Goal: Task Accomplishment & Management: Manage account settings

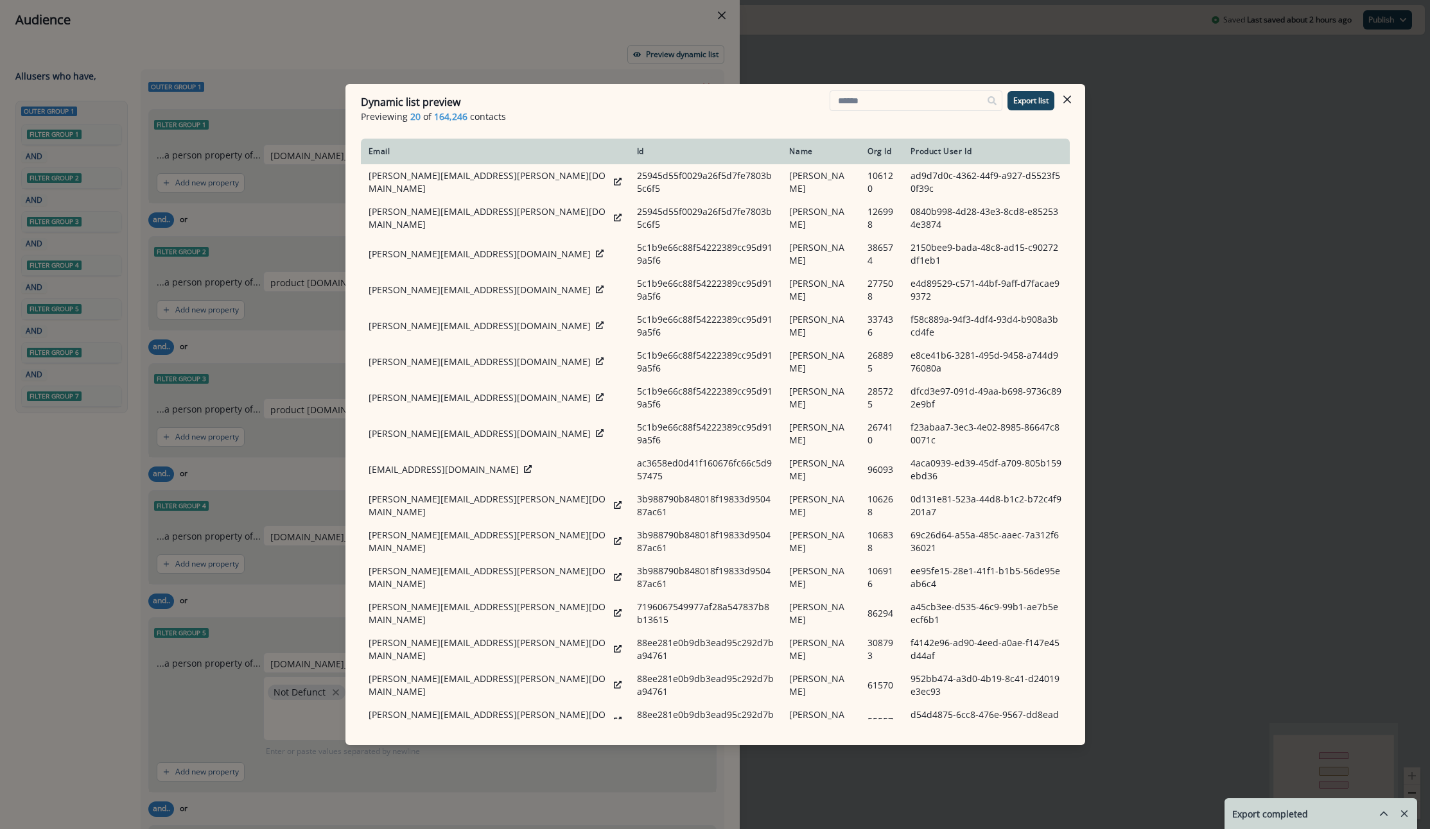
click at [1161, 73] on div "Dynamic list preview Previewing 20 of 164,246 contacts Export list Email Id Nam…" at bounding box center [715, 414] width 1430 height 829
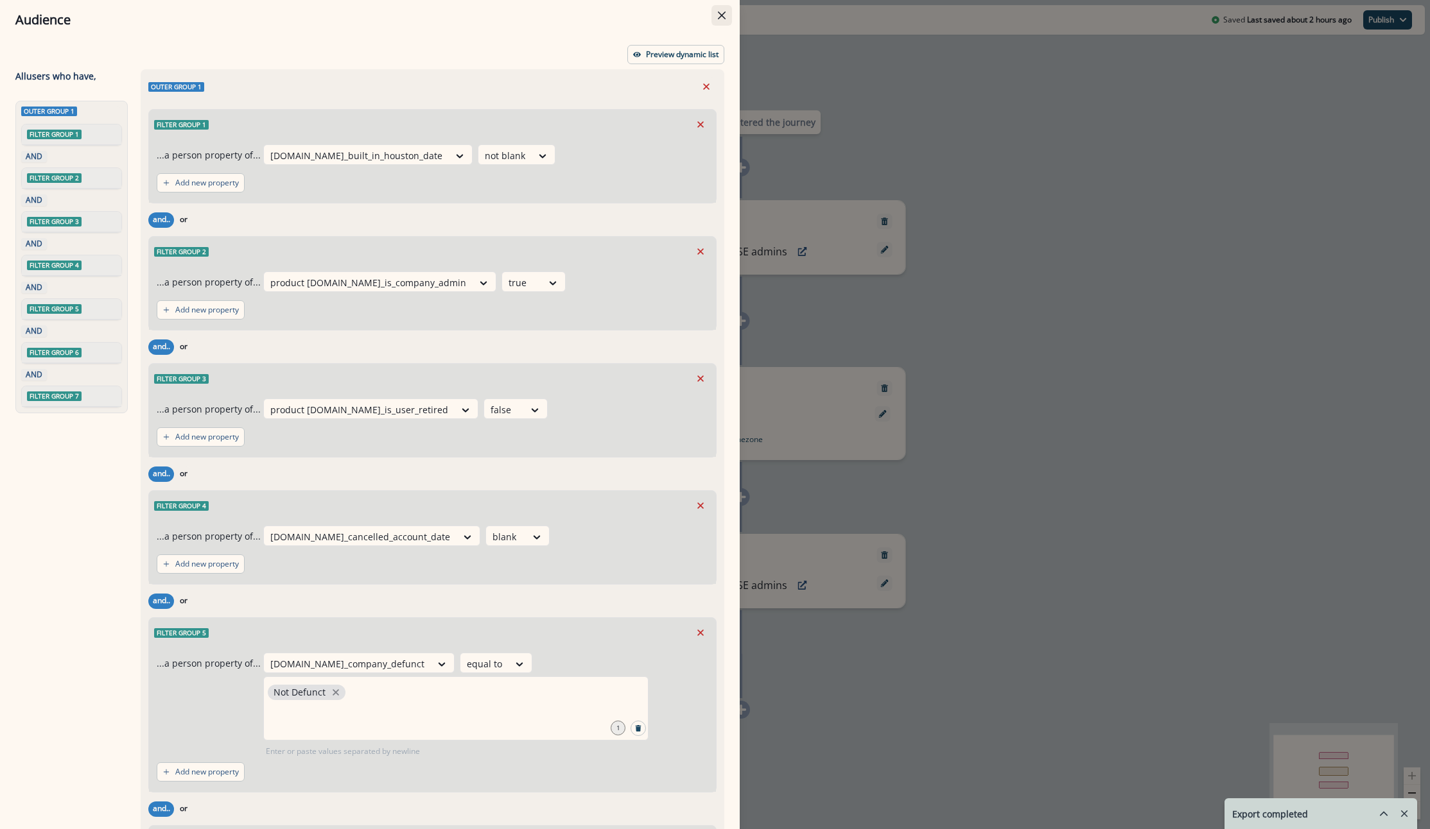
click at [723, 5] on button "Close" at bounding box center [721, 15] width 21 height 21
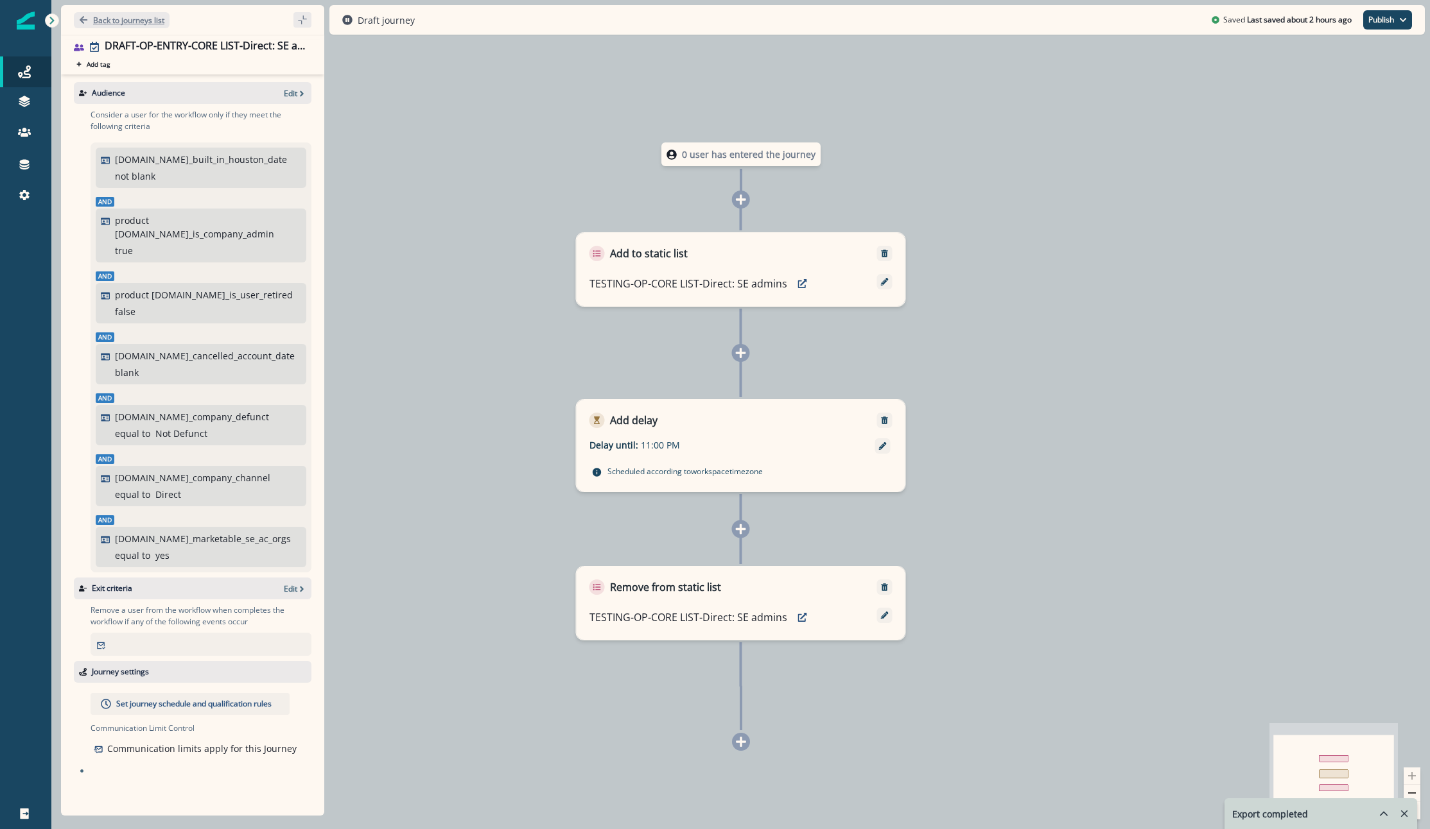
click at [87, 15] on button "Back to journeys list" at bounding box center [122, 20] width 96 height 16
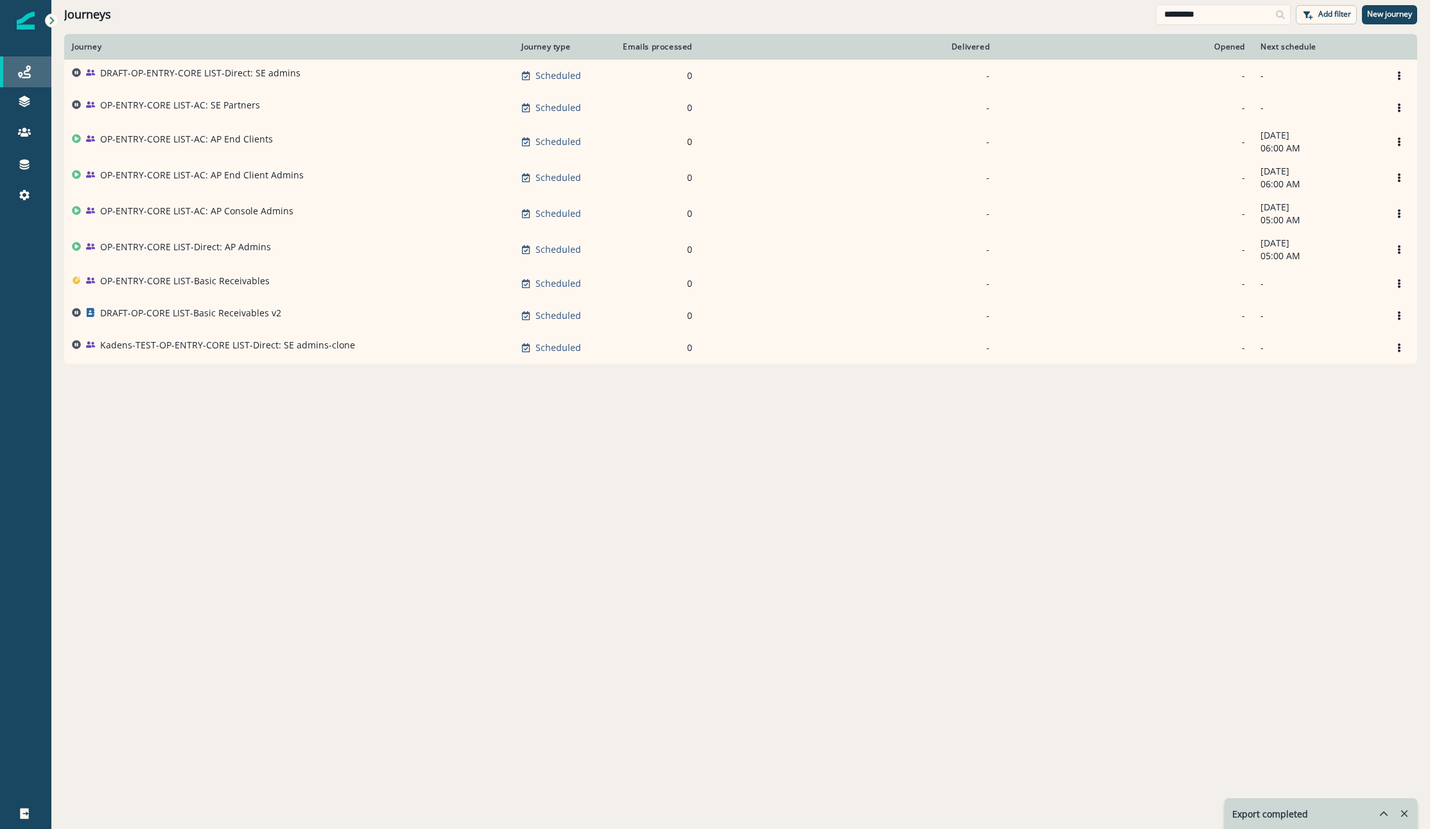
click at [15, 74] on div "Journeys" at bounding box center [25, 71] width 41 height 15
drag, startPoint x: 1200, startPoint y: 17, endPoint x: 950, endPoint y: -14, distance: 251.6
click at [950, 0] on html "A newer version of Inflection.io is available. Refresh your page to load the la…" at bounding box center [715, 414] width 1430 height 829
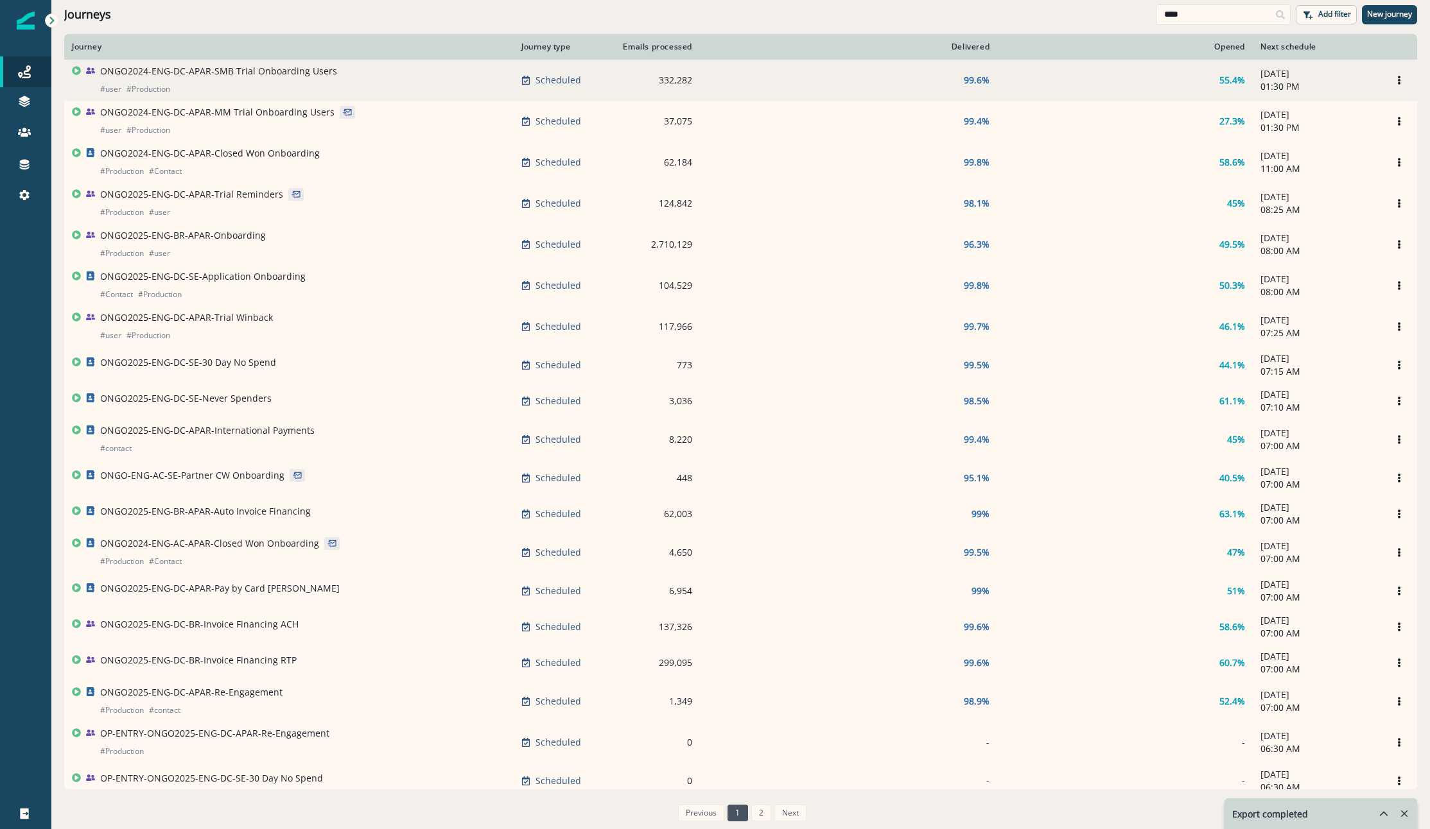
type input "****"
click at [230, 64] on td "ONGO2024-ENG-DC-APAR-SMB Trial Onboarding Users # user # Production" at bounding box center [288, 80] width 449 height 41
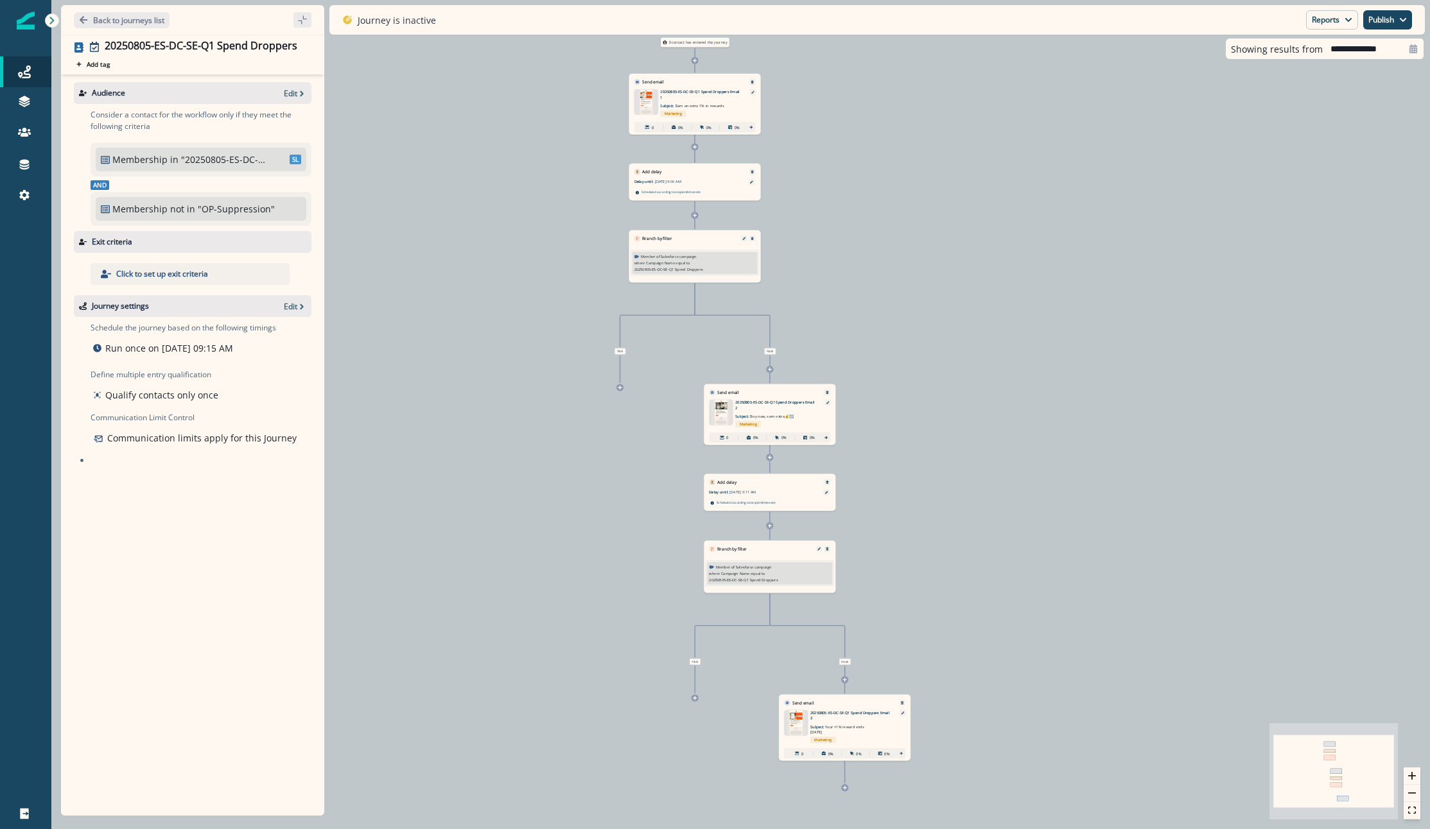
click at [218, 159] on p ""20250805-ES-DC-SE-Q1 Spend Droppers List"" at bounding box center [224, 159] width 87 height 13
drag, startPoint x: 284, startPoint y: 87, endPoint x: 290, endPoint y: 91, distance: 6.9
click at [286, 89] on div "Audience Edit" at bounding box center [193, 93] width 238 height 22
click at [293, 91] on p "Edit" at bounding box center [290, 93] width 13 height 11
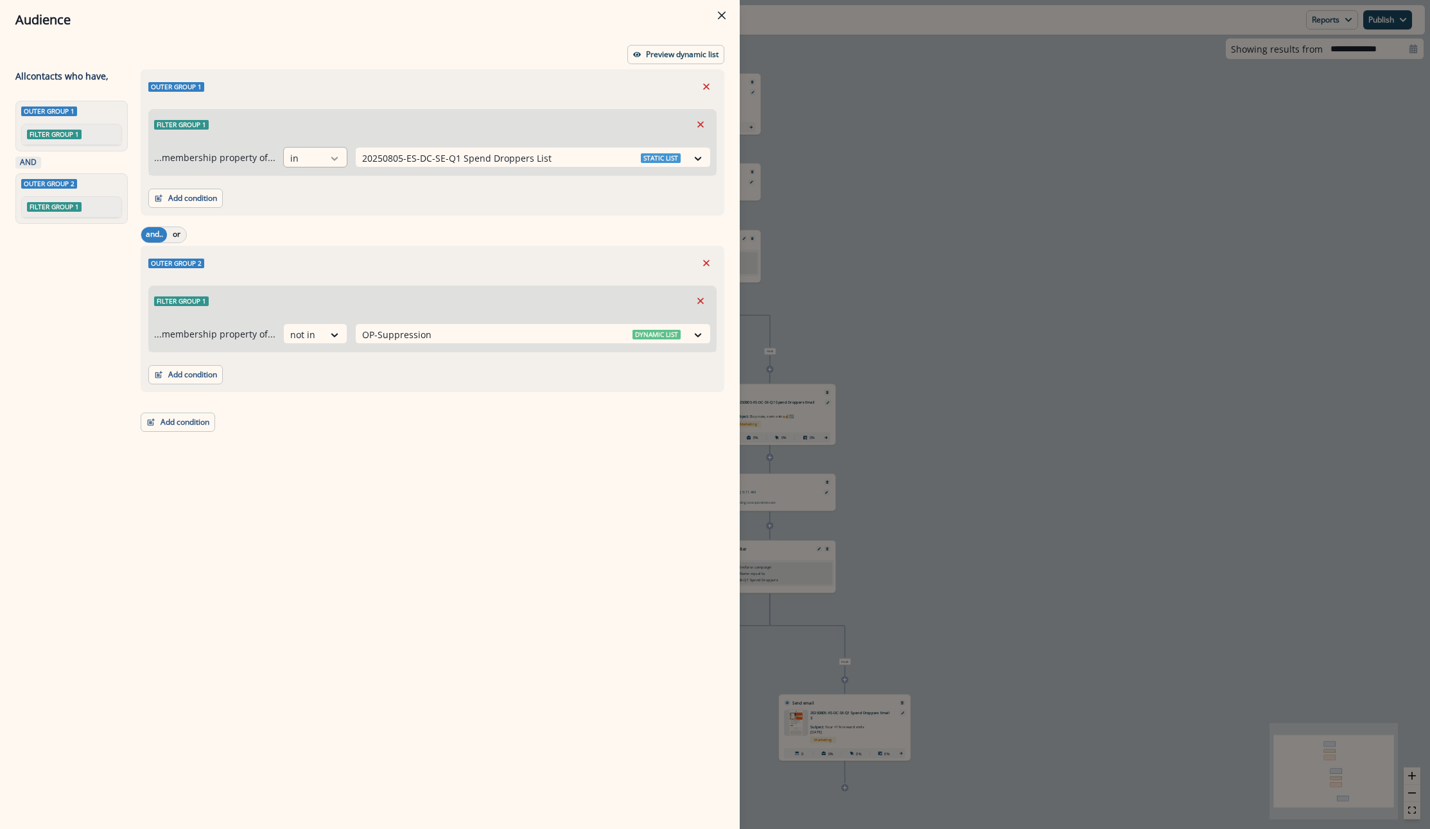
drag, startPoint x: 376, startPoint y: 155, endPoint x: 327, endPoint y: 154, distance: 48.8
click at [327, 154] on div "...membership property of... in 378 results available. Use Up and Down to choos…" at bounding box center [432, 157] width 557 height 21
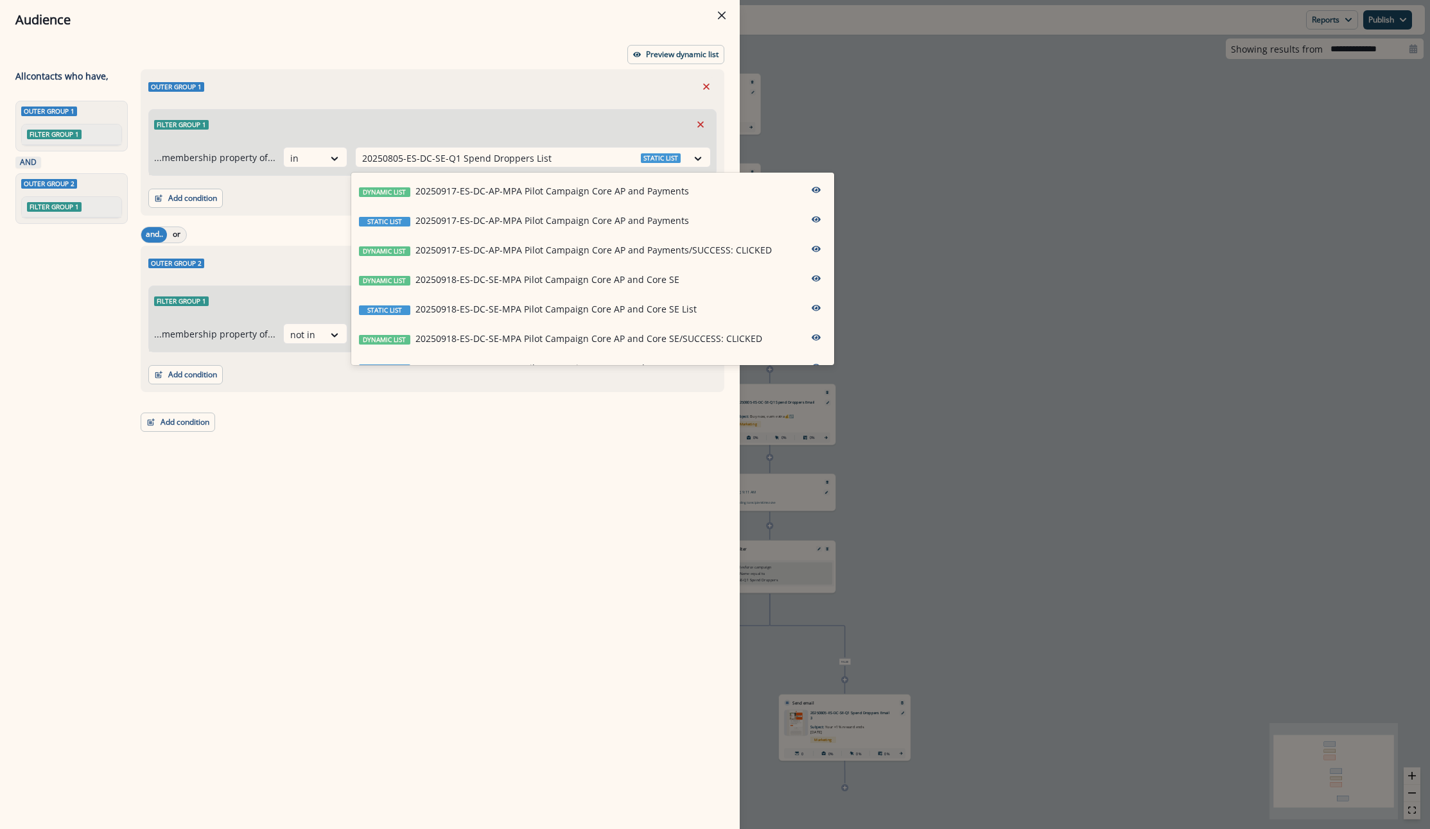
drag, startPoint x: 320, startPoint y: 507, endPoint x: 317, endPoint y: 491, distance: 16.3
click at [324, 507] on div "Outer group 1 Filter group 1 ...membership property of... in 378 results availa…" at bounding box center [428, 425] width 591 height 713
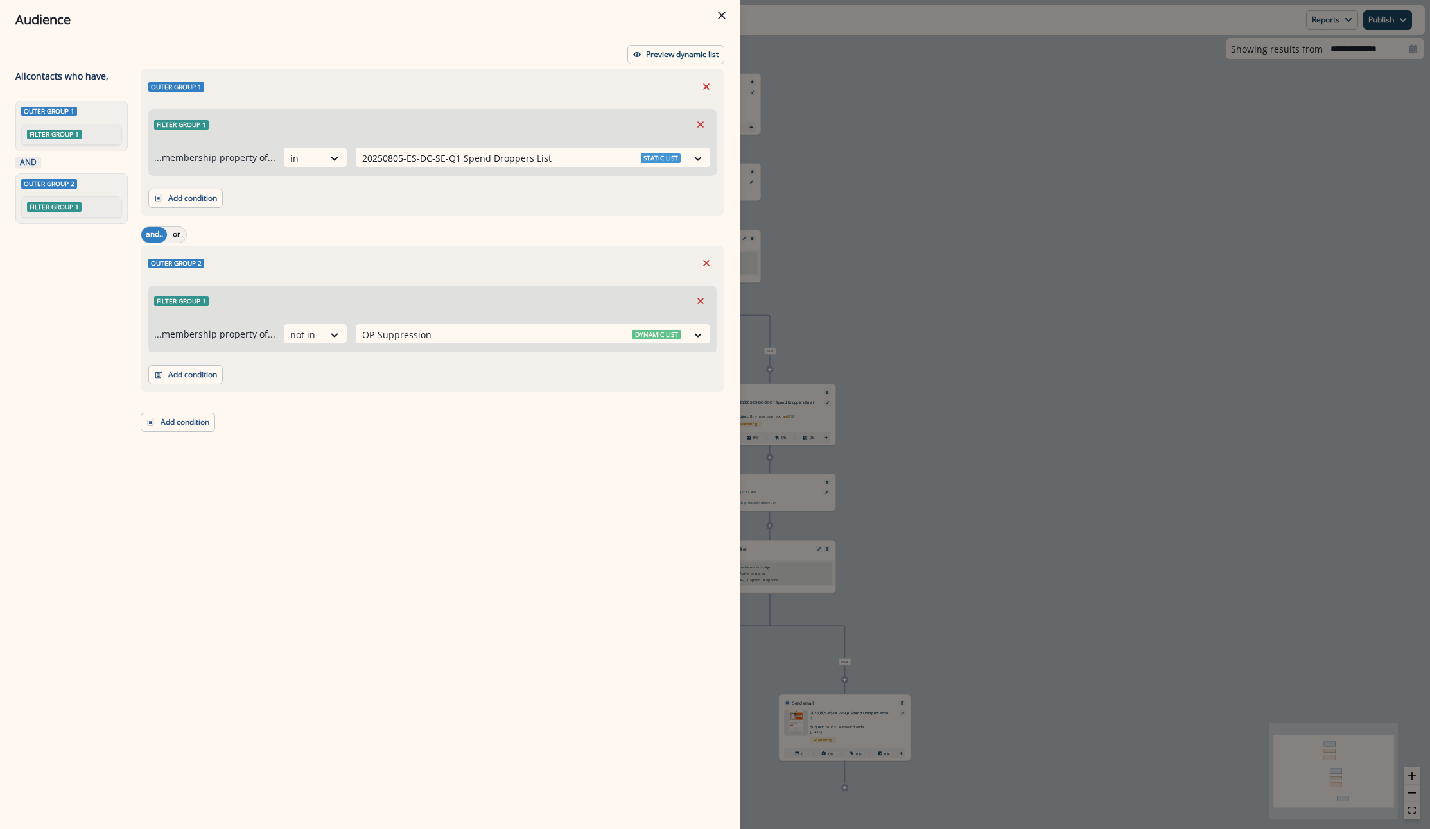
click at [910, 220] on div "Audience Preview dynamic list All contact s who have, Outer group 1 Filter grou…" at bounding box center [715, 414] width 1430 height 829
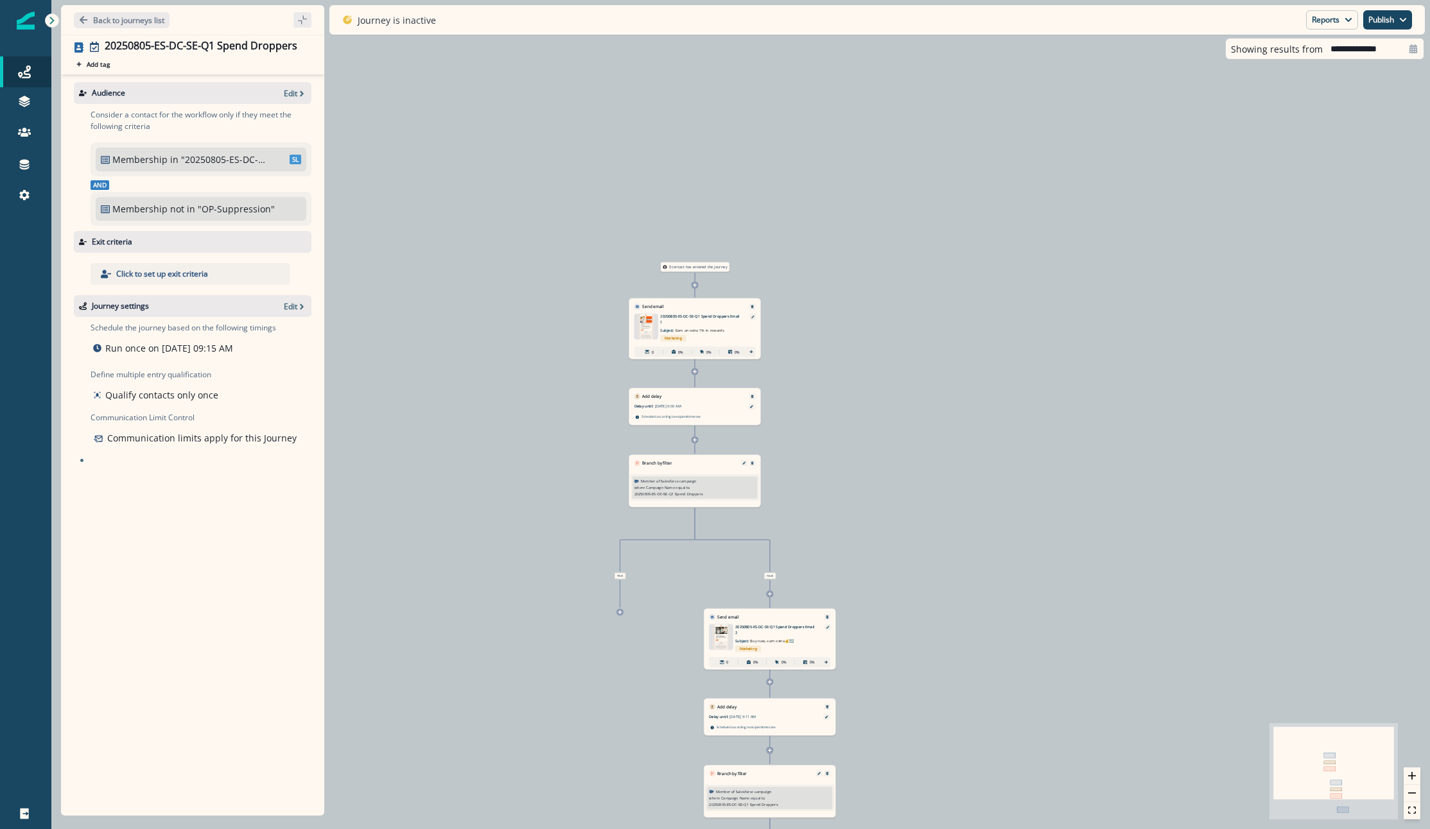
click at [299, 84] on div "Audience Edit" at bounding box center [193, 93] width 238 height 22
click at [298, 93] on icon "button" at bounding box center [301, 93] width 9 height 9
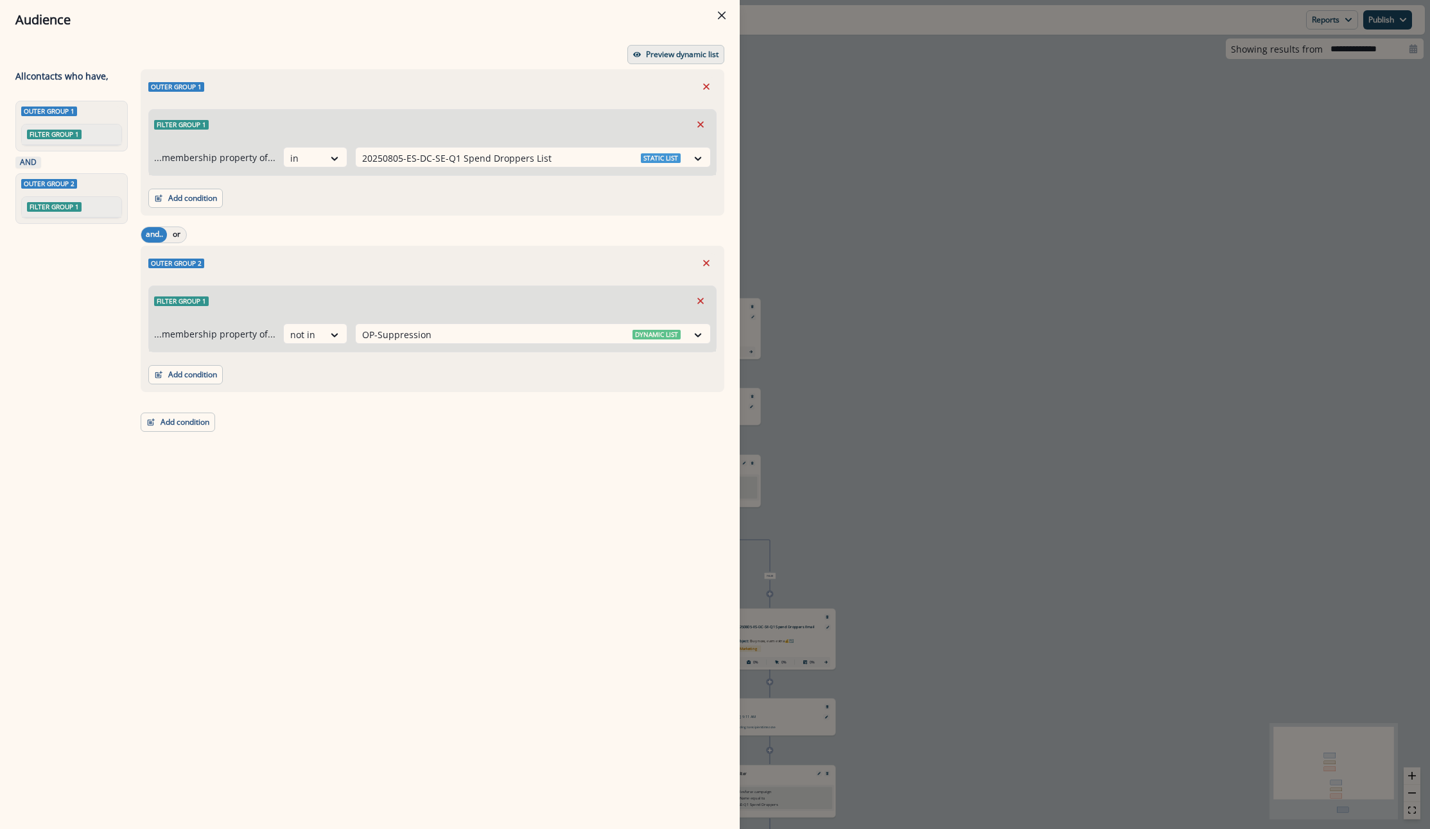
click at [709, 50] on p "Preview dynamic list" at bounding box center [682, 54] width 73 height 9
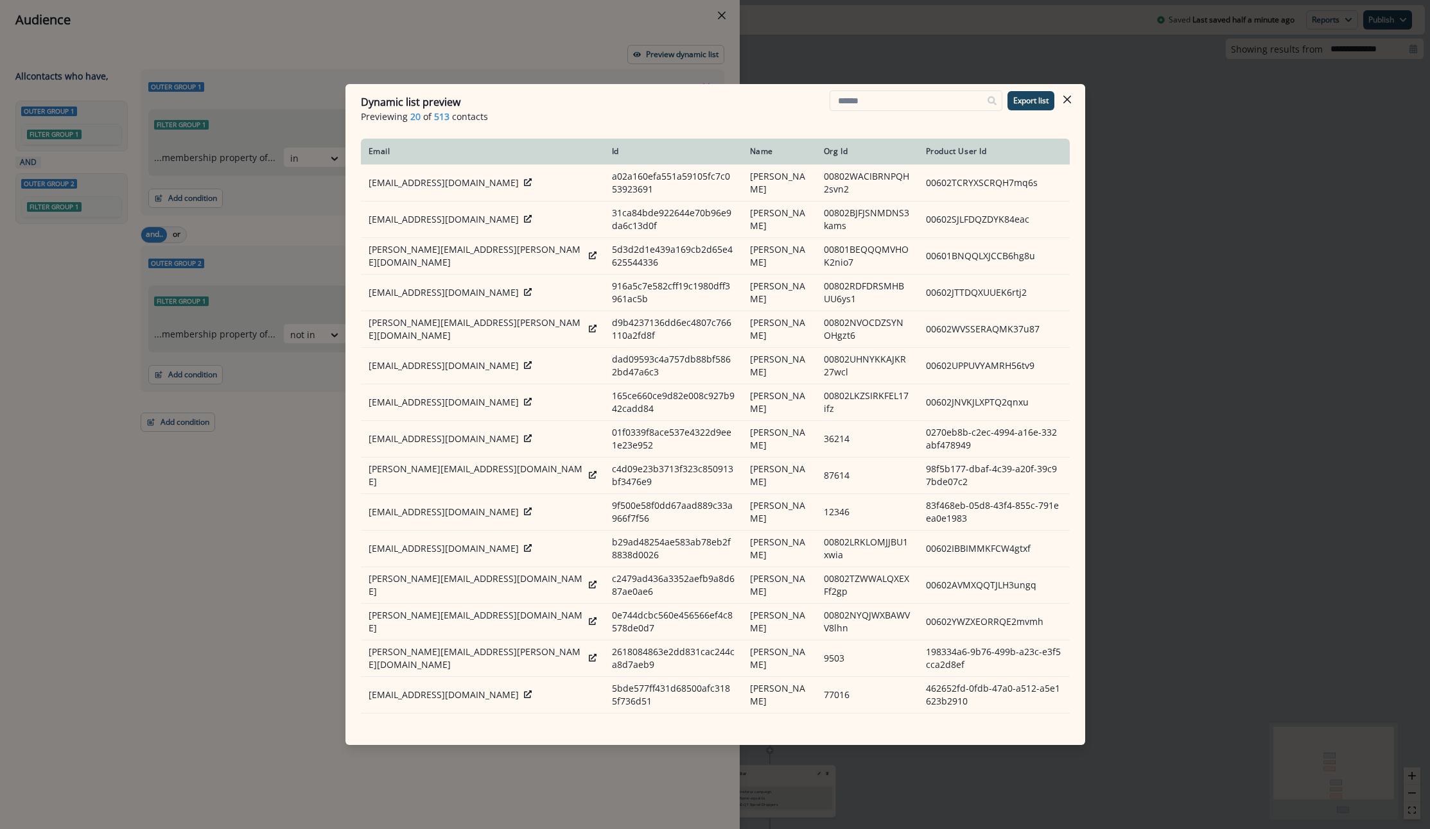
click at [236, 566] on div "Dynamic list preview Previewing 20 of 513 contacts Export list Email Id Name Or…" at bounding box center [715, 414] width 1430 height 829
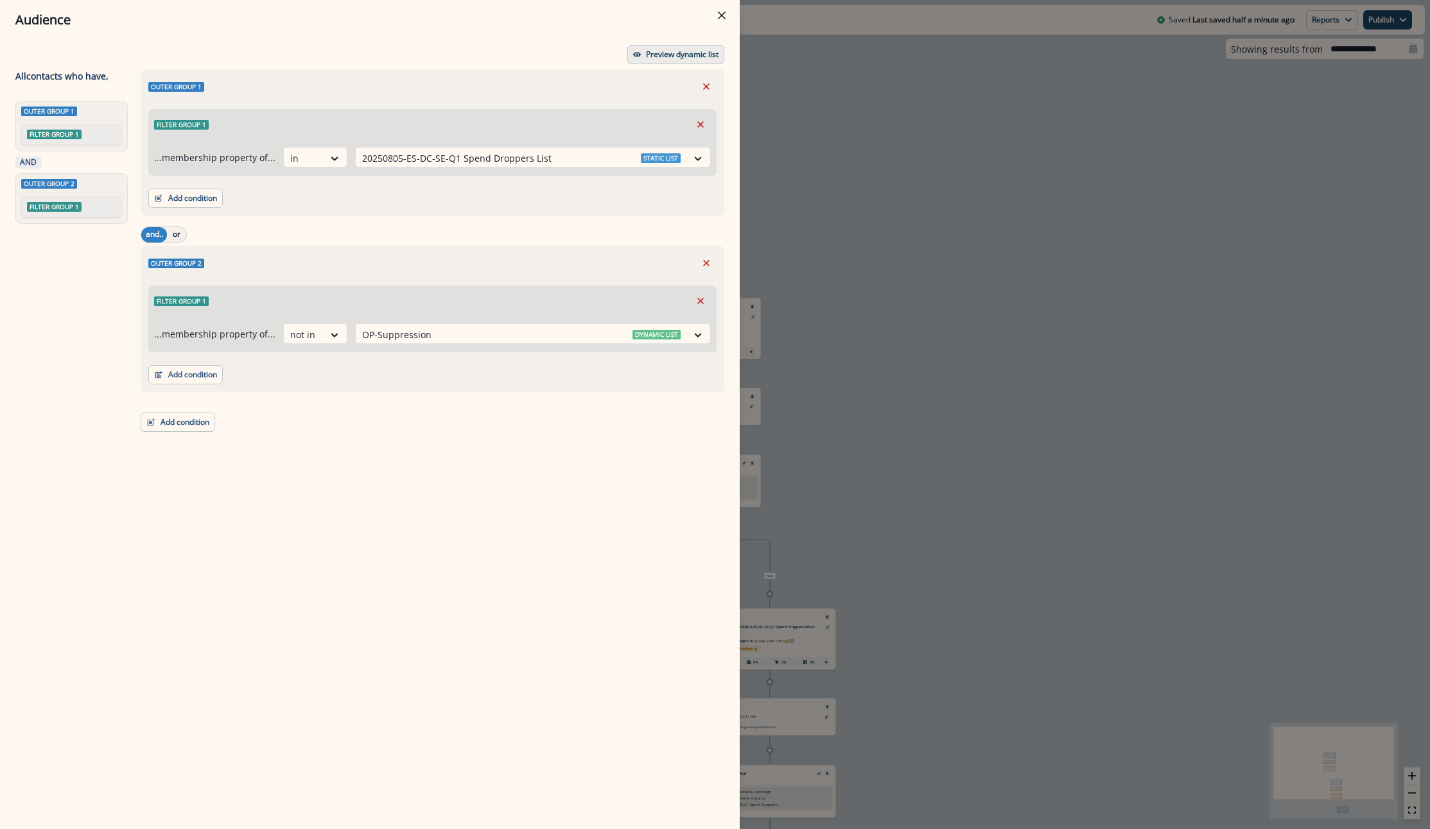
click at [670, 51] on p "Preview dynamic list" at bounding box center [682, 54] width 73 height 9
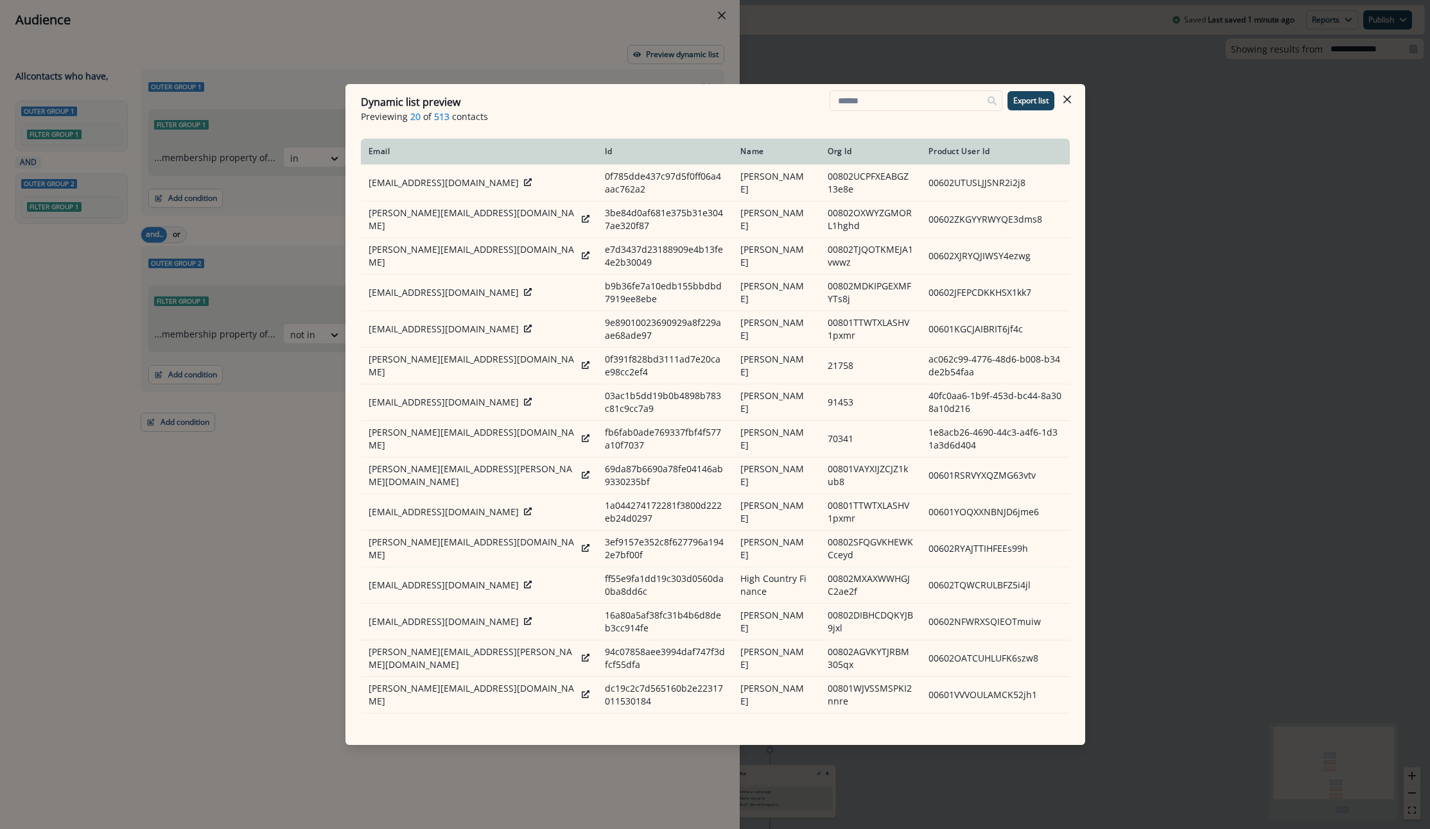
click at [1124, 235] on div "Dynamic list preview Previewing 20 of 513 contacts Export list Email Id Name Or…" at bounding box center [715, 414] width 1430 height 829
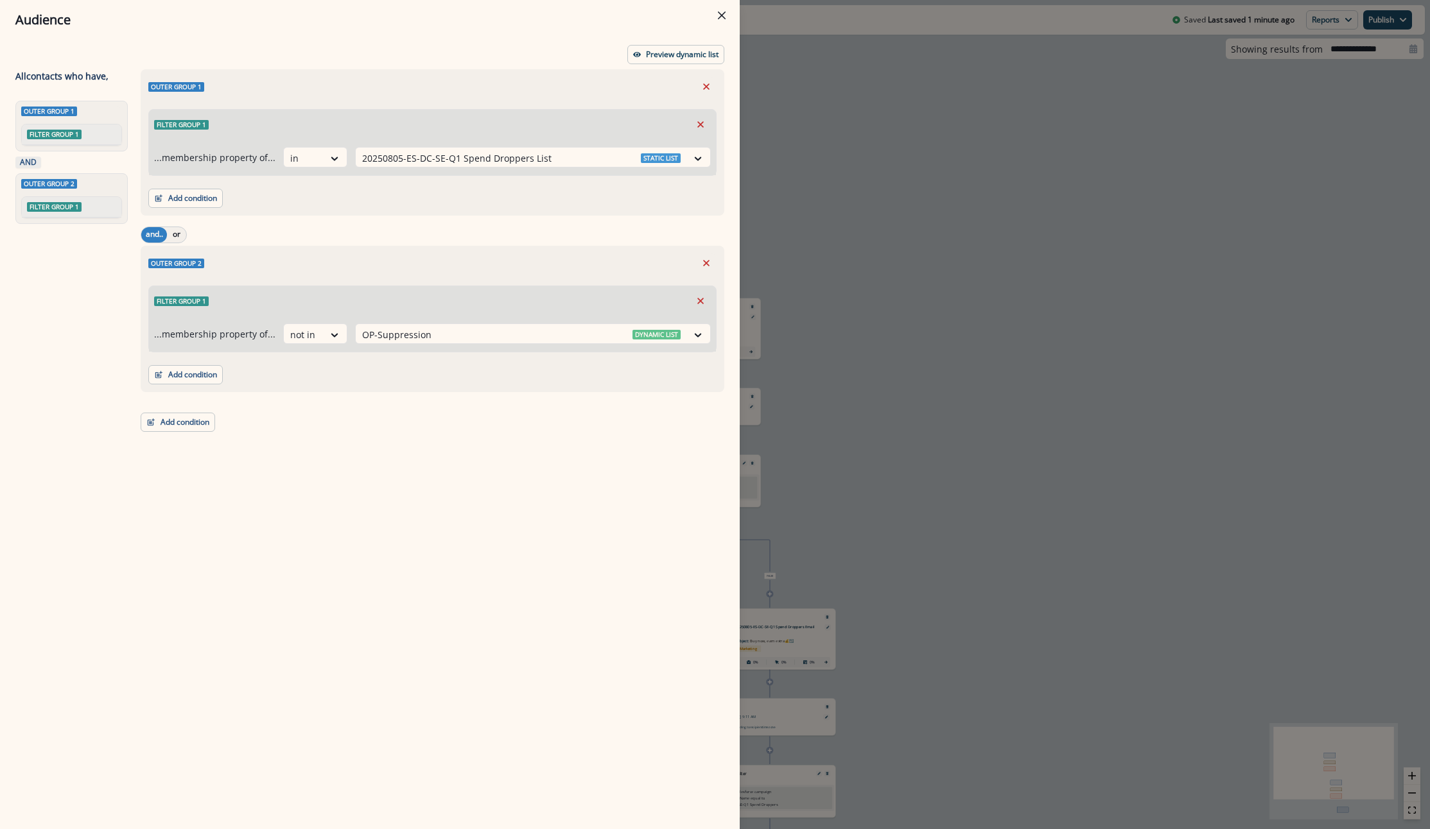
click at [1037, 235] on div "Audience Preview dynamic list All contact s who have, Outer group 1 Filter grou…" at bounding box center [715, 414] width 1430 height 829
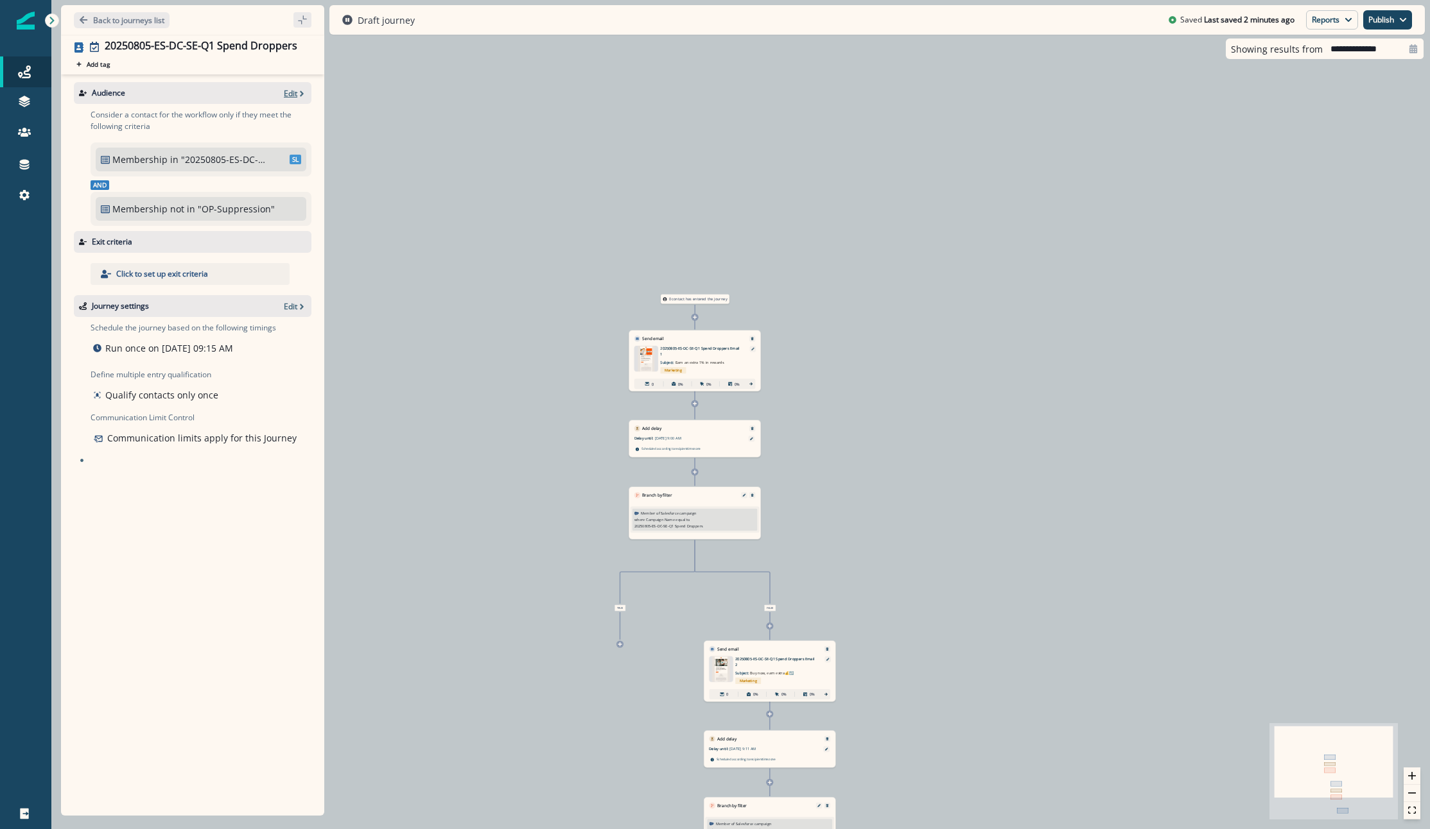
click at [289, 88] on p "Edit" at bounding box center [290, 93] width 13 height 11
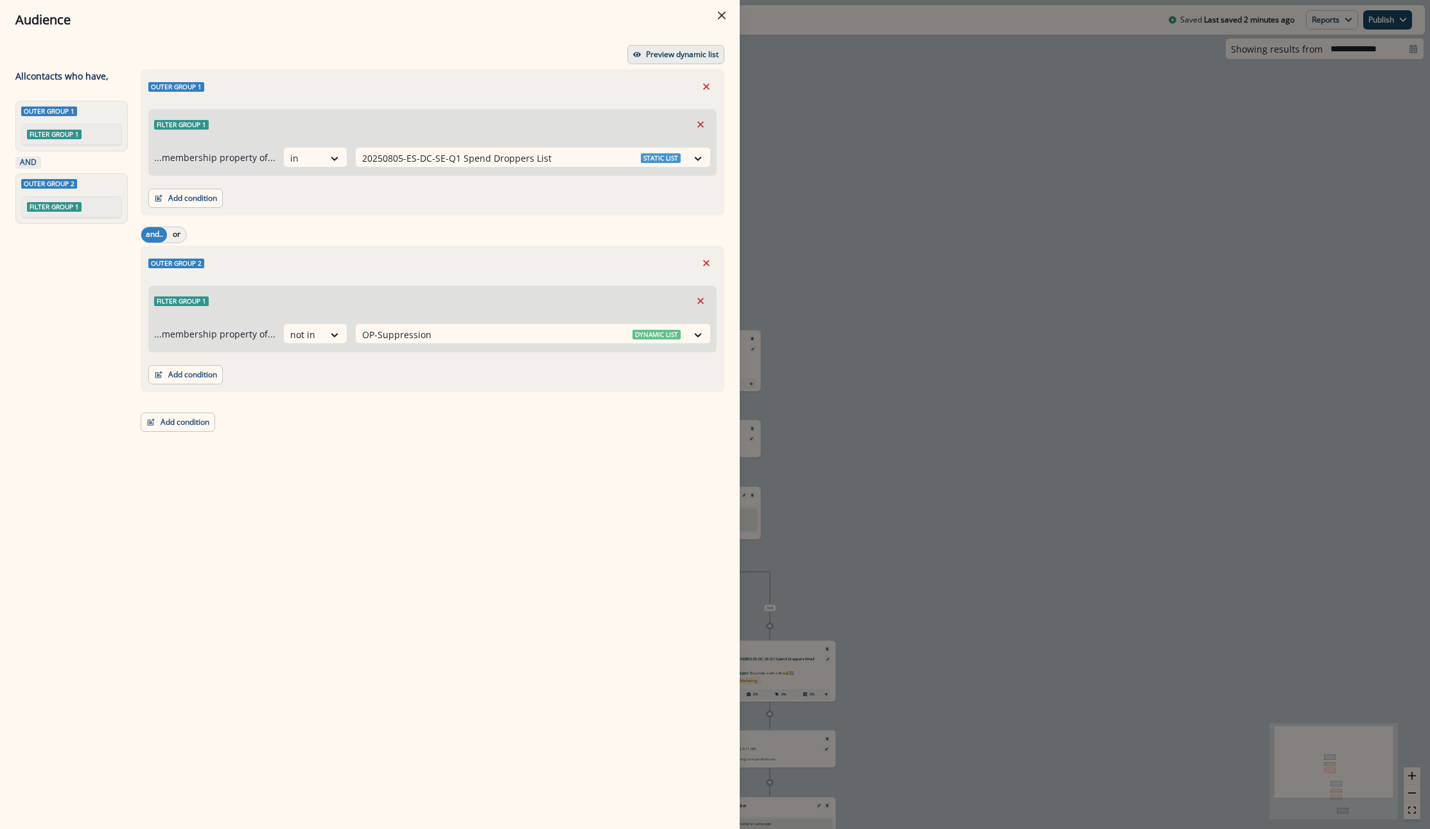
click at [688, 51] on p "Preview dynamic list" at bounding box center [682, 54] width 73 height 9
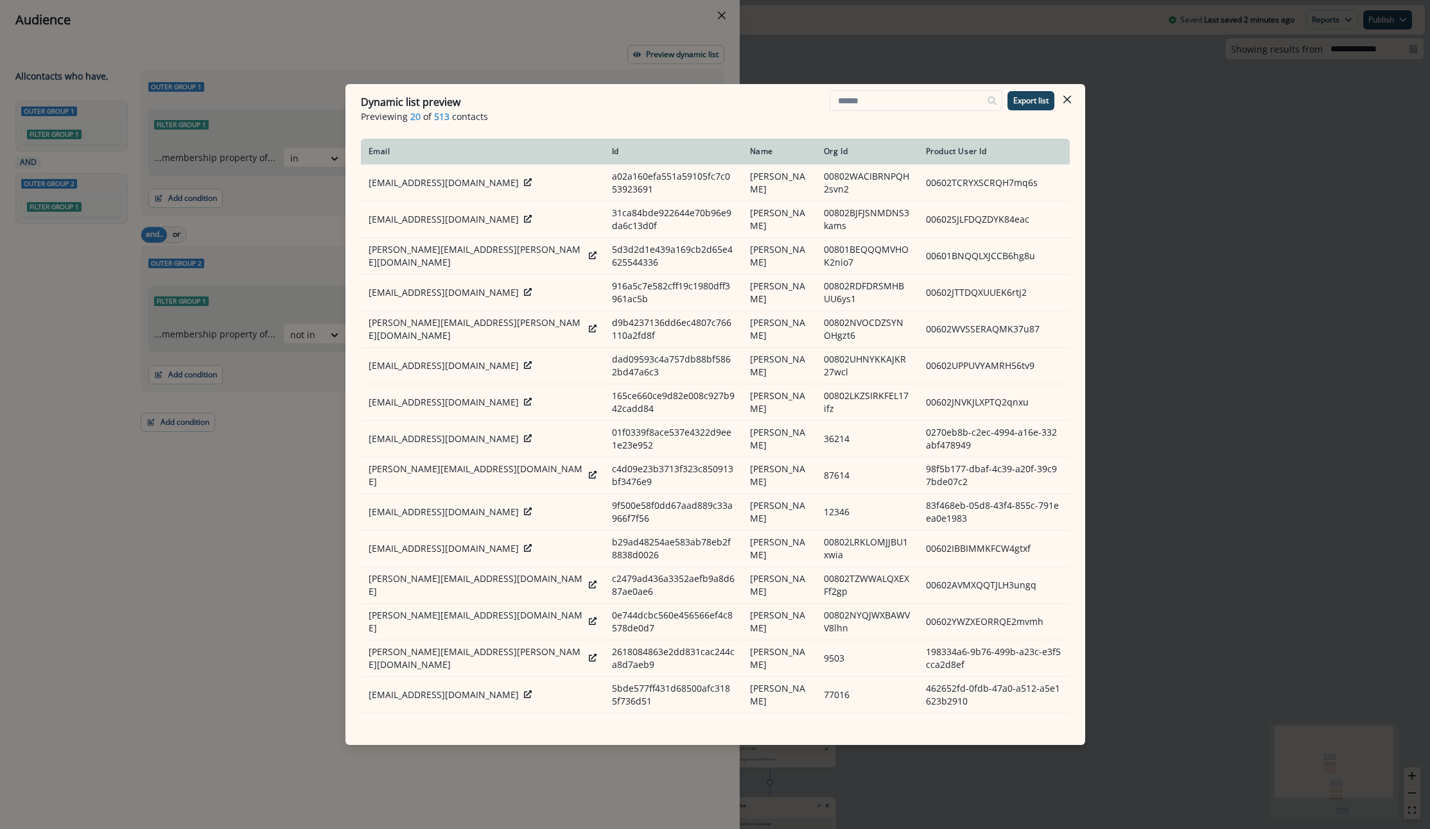
click at [1168, 295] on div "Dynamic list preview Previewing 20 of 513 contacts Export list Email Id Name Or…" at bounding box center [715, 414] width 1430 height 829
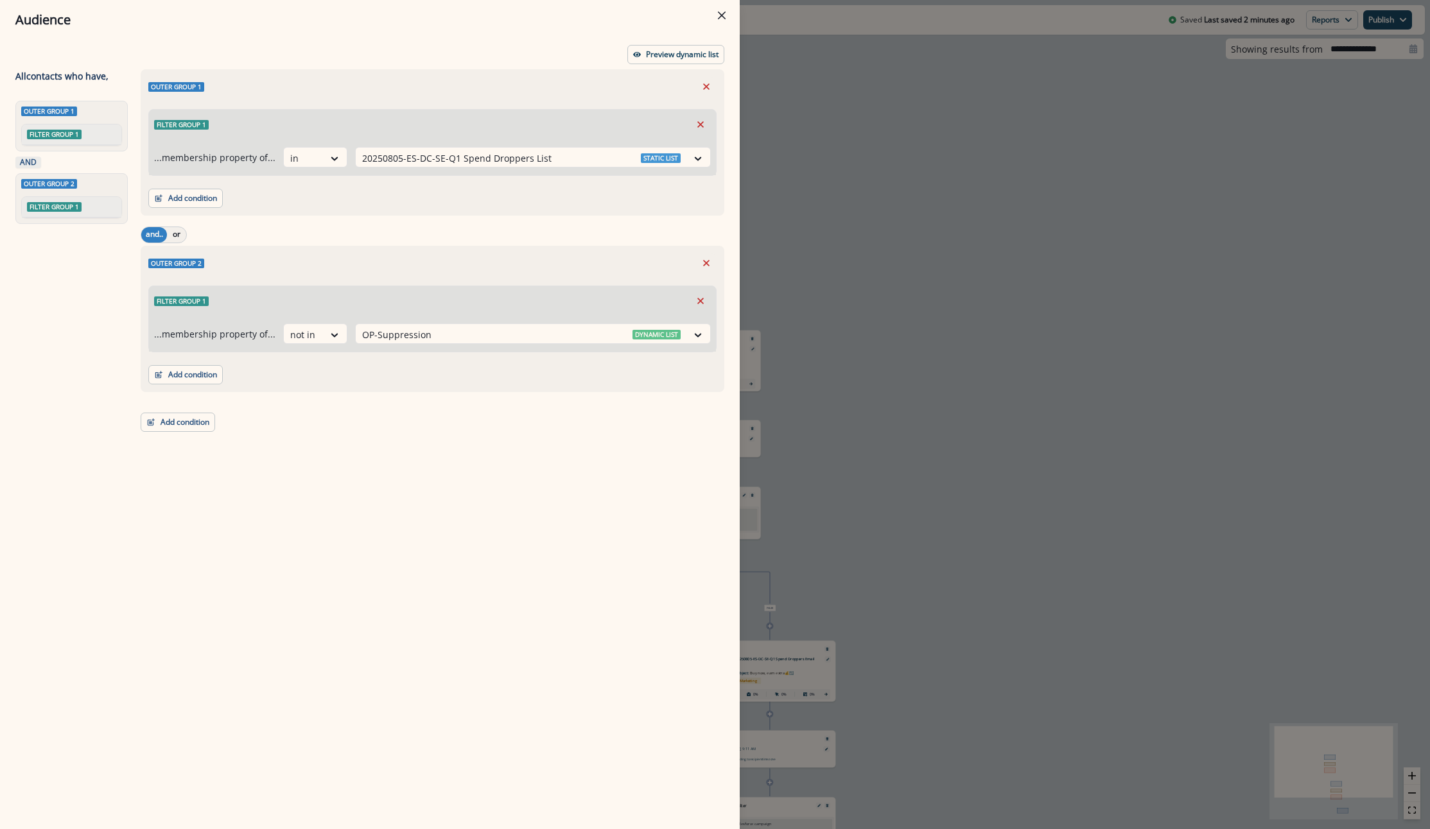
click at [889, 252] on div "Audience Preview dynamic list All contact s who have, Outer group 1 Filter grou…" at bounding box center [715, 414] width 1430 height 829
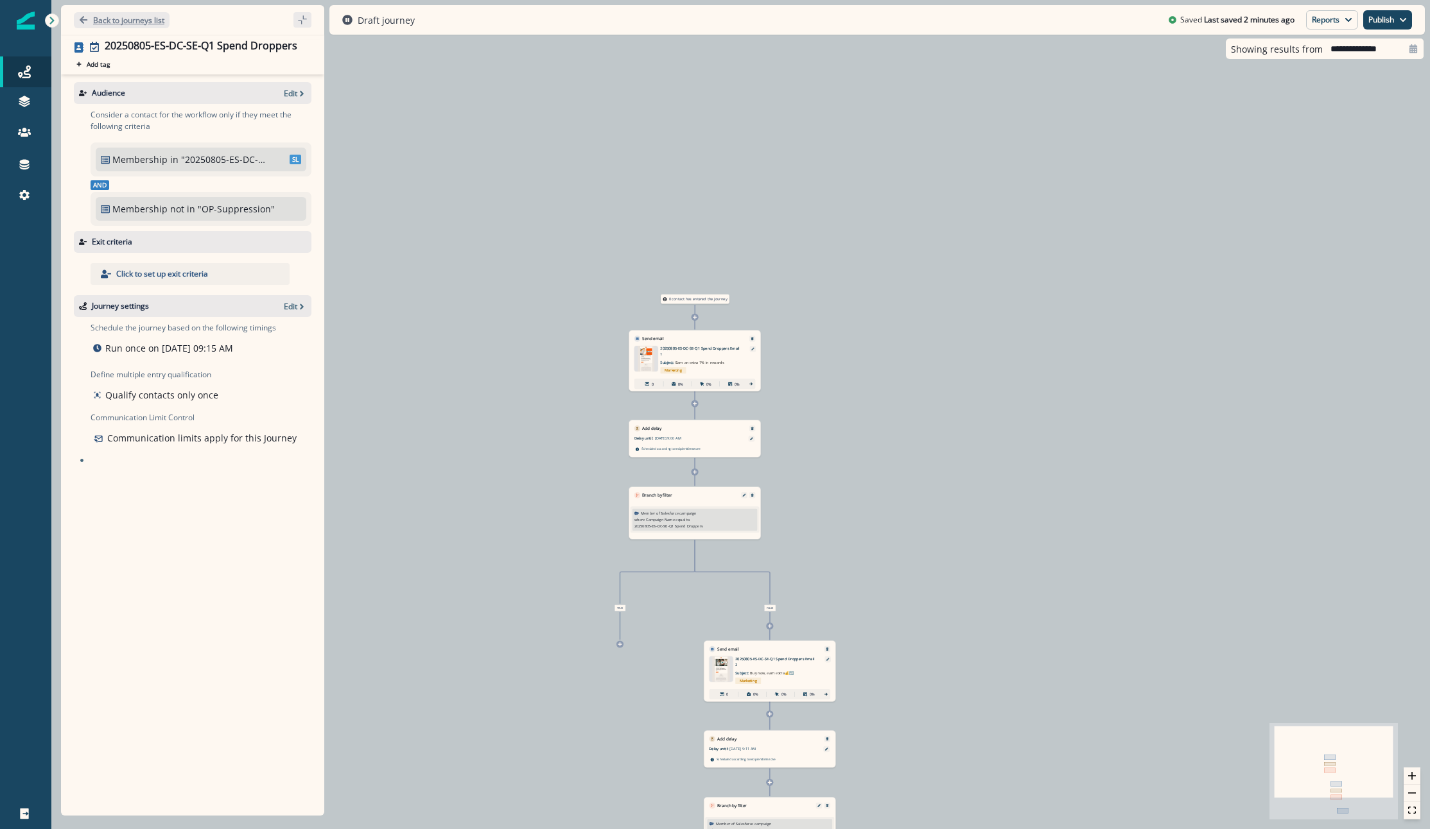
click at [130, 17] on p "Back to journeys list" at bounding box center [128, 20] width 71 height 11
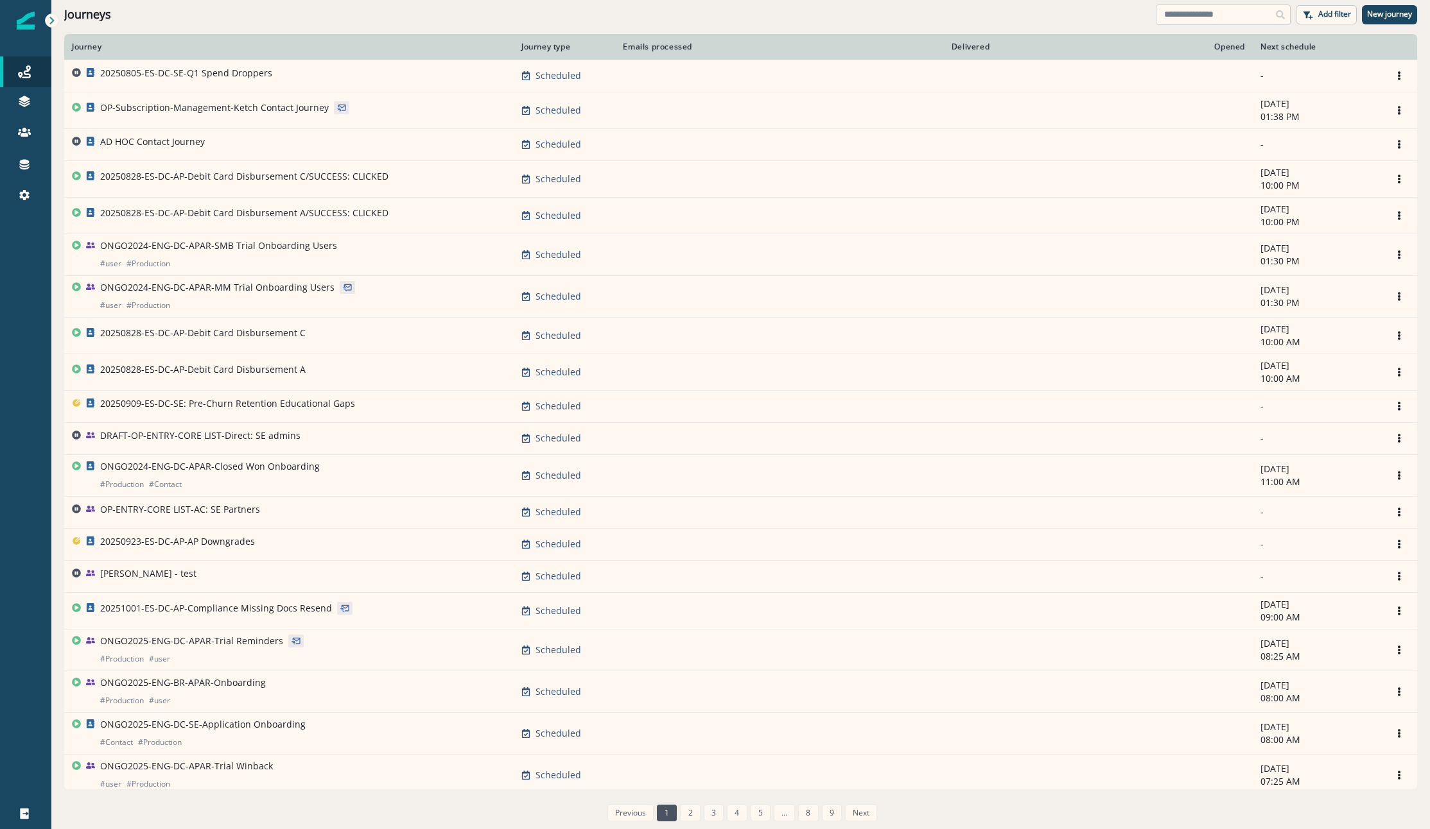
click at [1211, 14] on input at bounding box center [1223, 14] width 135 height 21
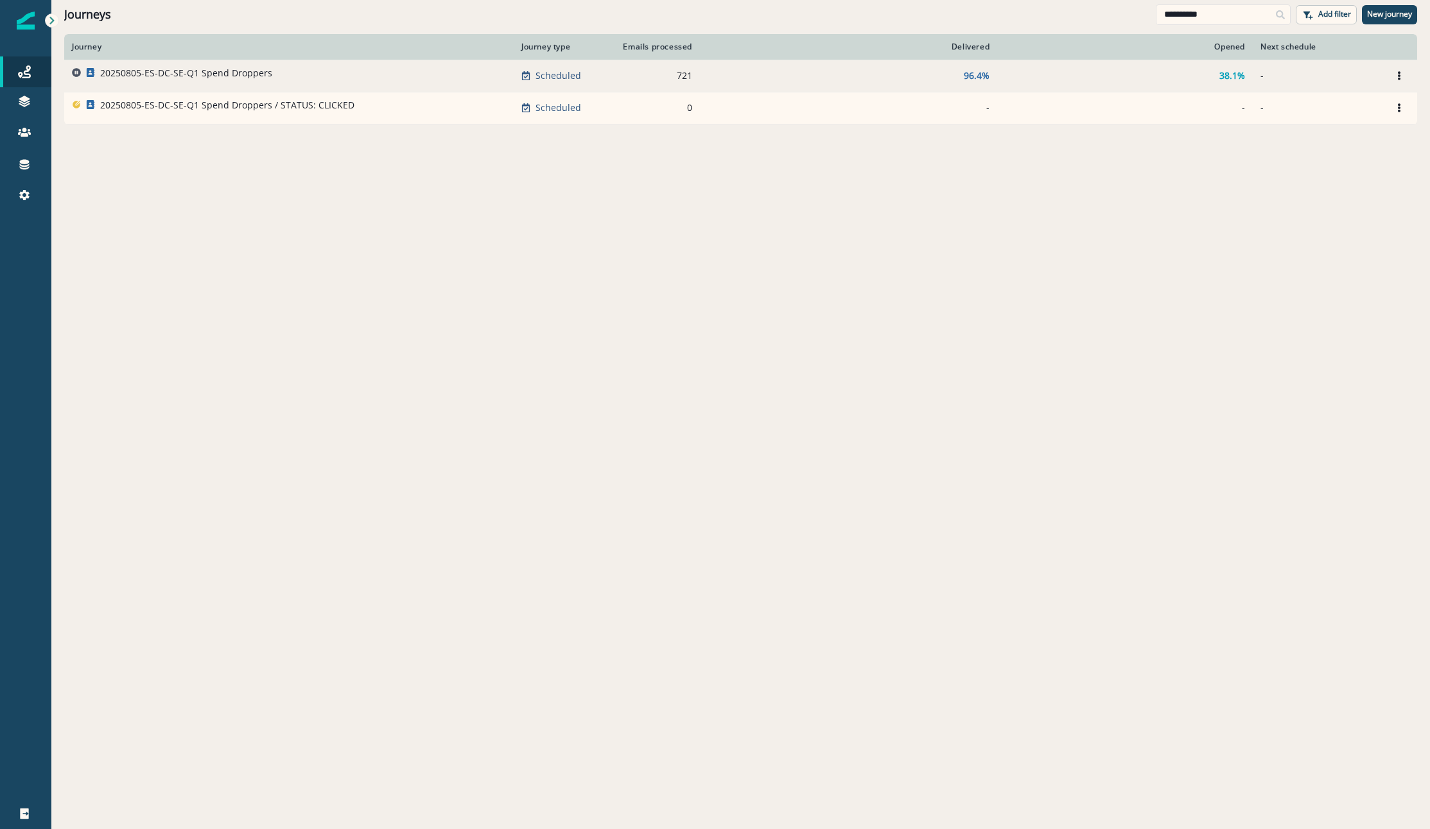
type input "**********"
click at [218, 73] on p "20250805-ES-DC-SE-Q1 Spend Droppers" at bounding box center [186, 73] width 172 height 13
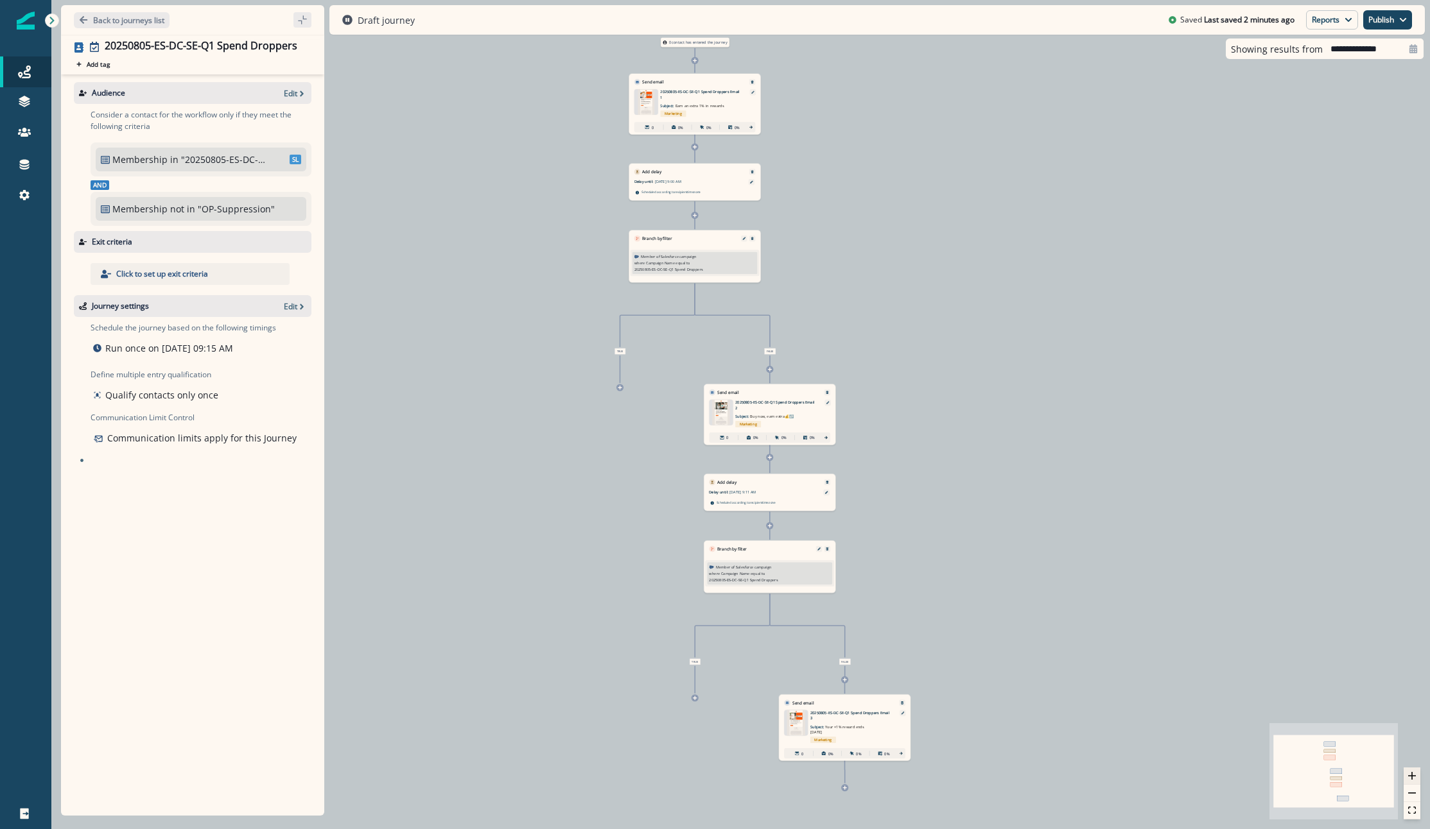
click at [1413, 779] on icon "zoom in" at bounding box center [1412, 776] width 8 height 8
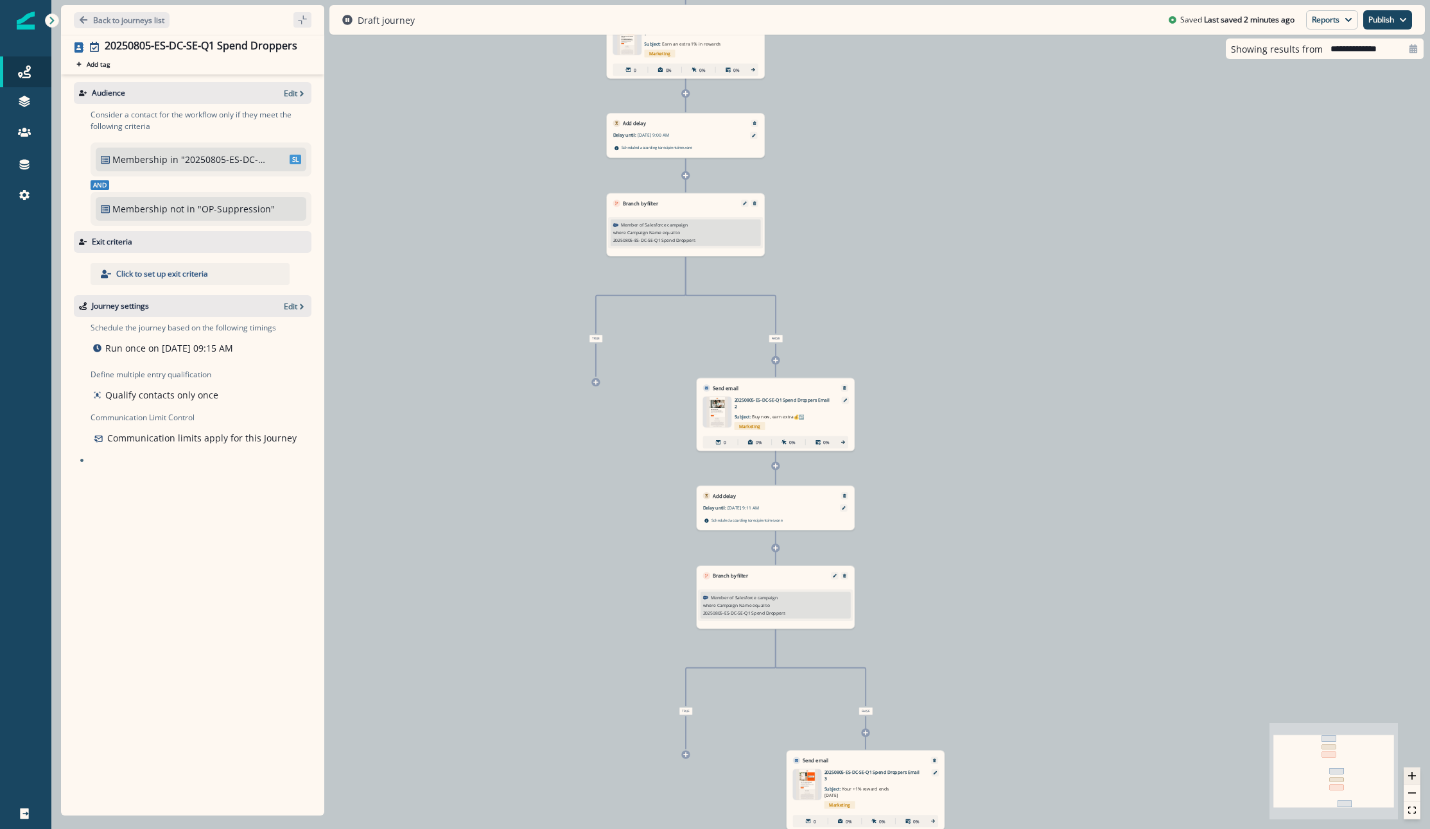
click at [1413, 779] on icon "zoom in" at bounding box center [1412, 776] width 8 height 8
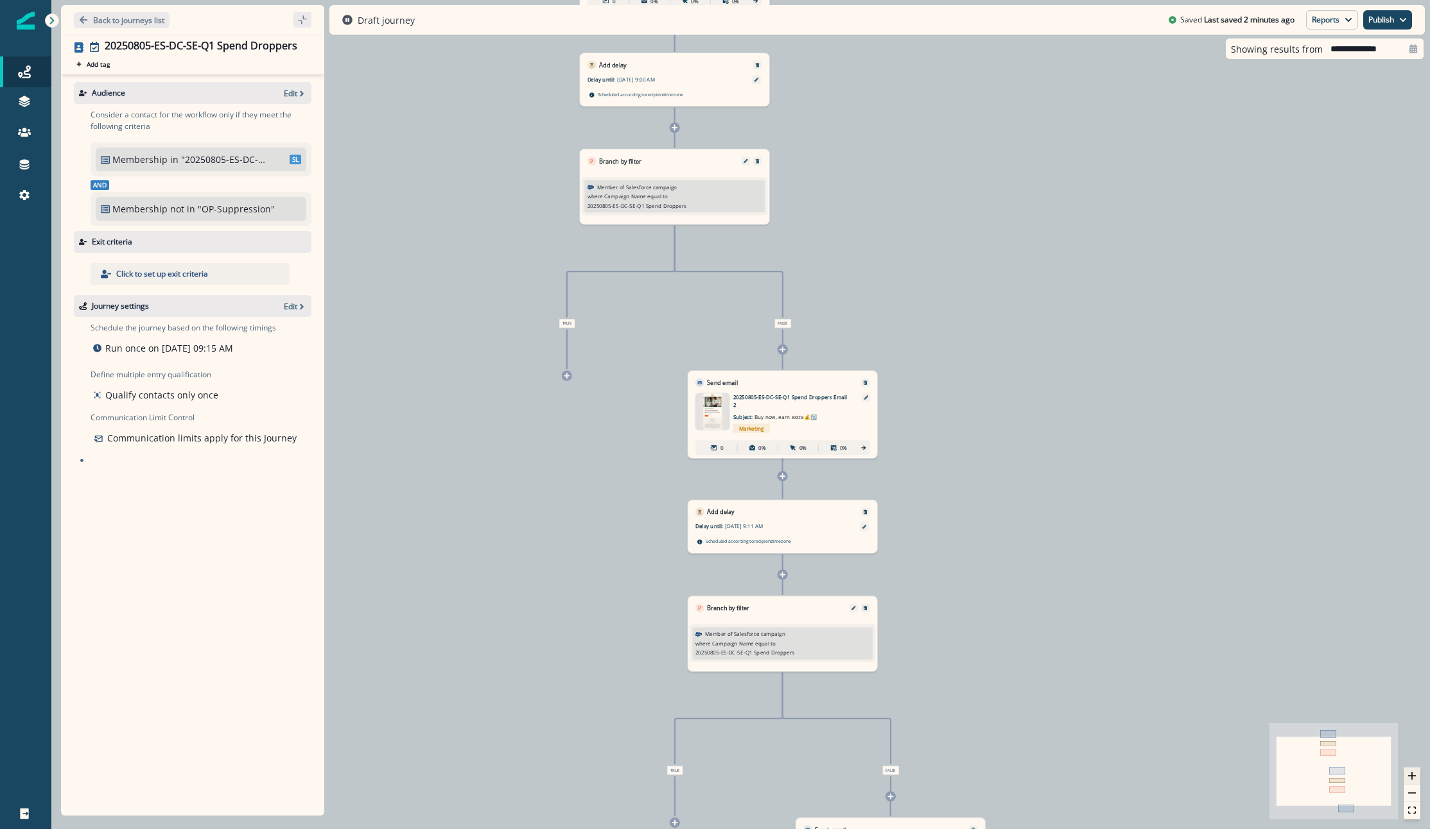
click at [1413, 779] on icon "zoom in" at bounding box center [1412, 776] width 8 height 8
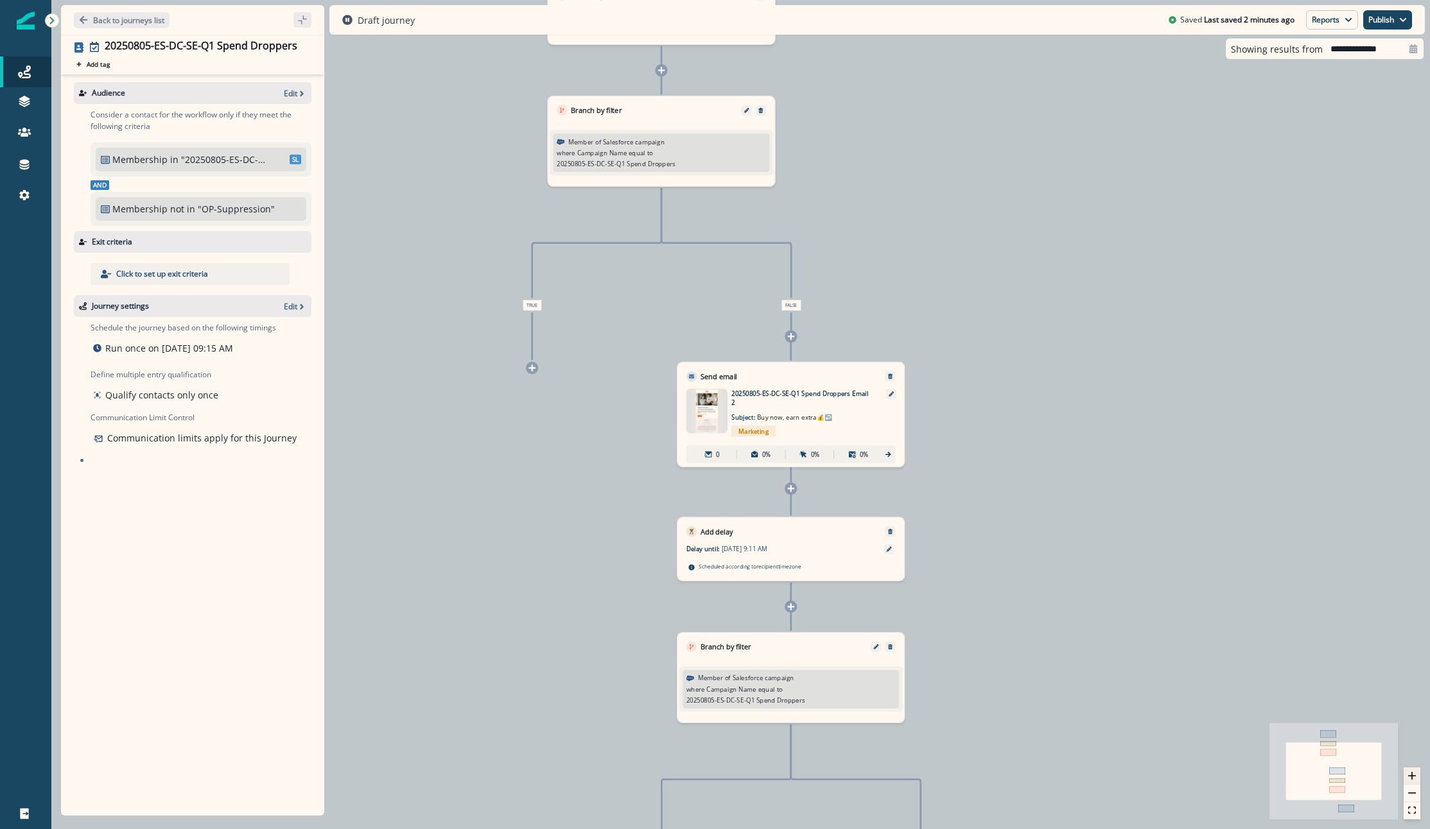
click at [1413, 779] on icon "zoom in" at bounding box center [1412, 776] width 8 height 8
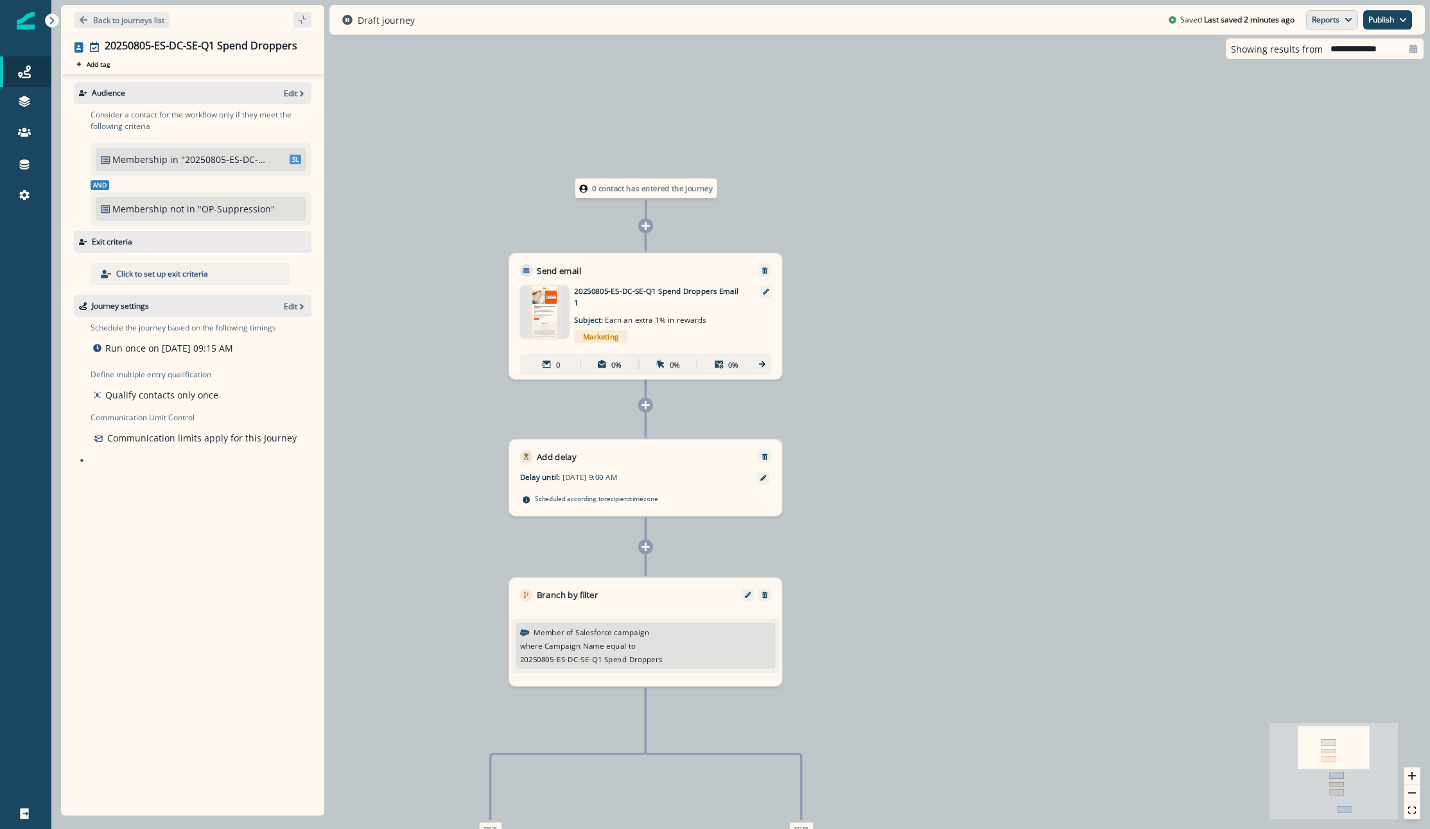
click at [1335, 15] on button "Reports" at bounding box center [1332, 19] width 52 height 19
click at [1281, 55] on p "Email Report" at bounding box center [1263, 51] width 62 height 15
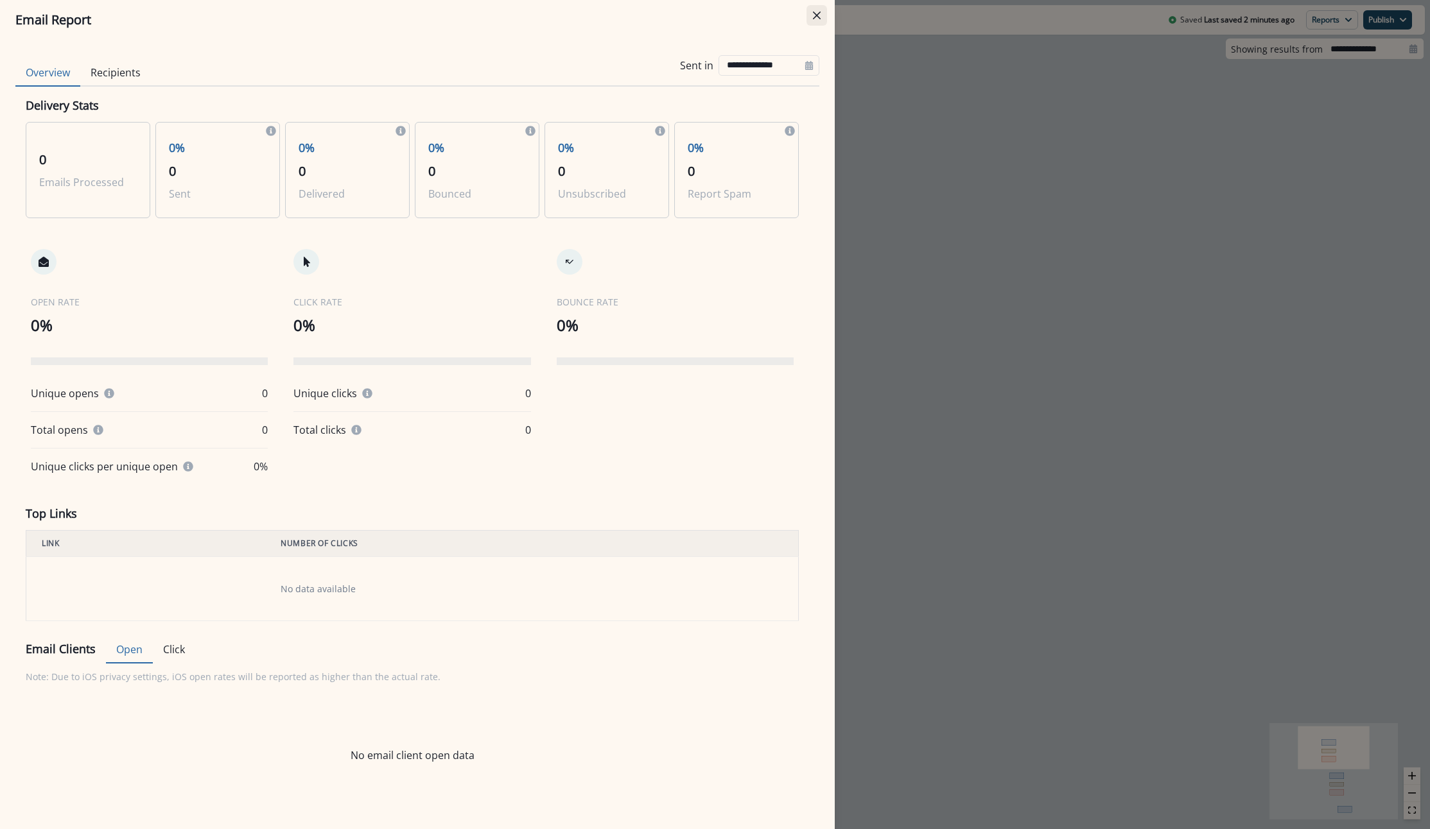
click at [822, 15] on button "Close" at bounding box center [816, 15] width 21 height 21
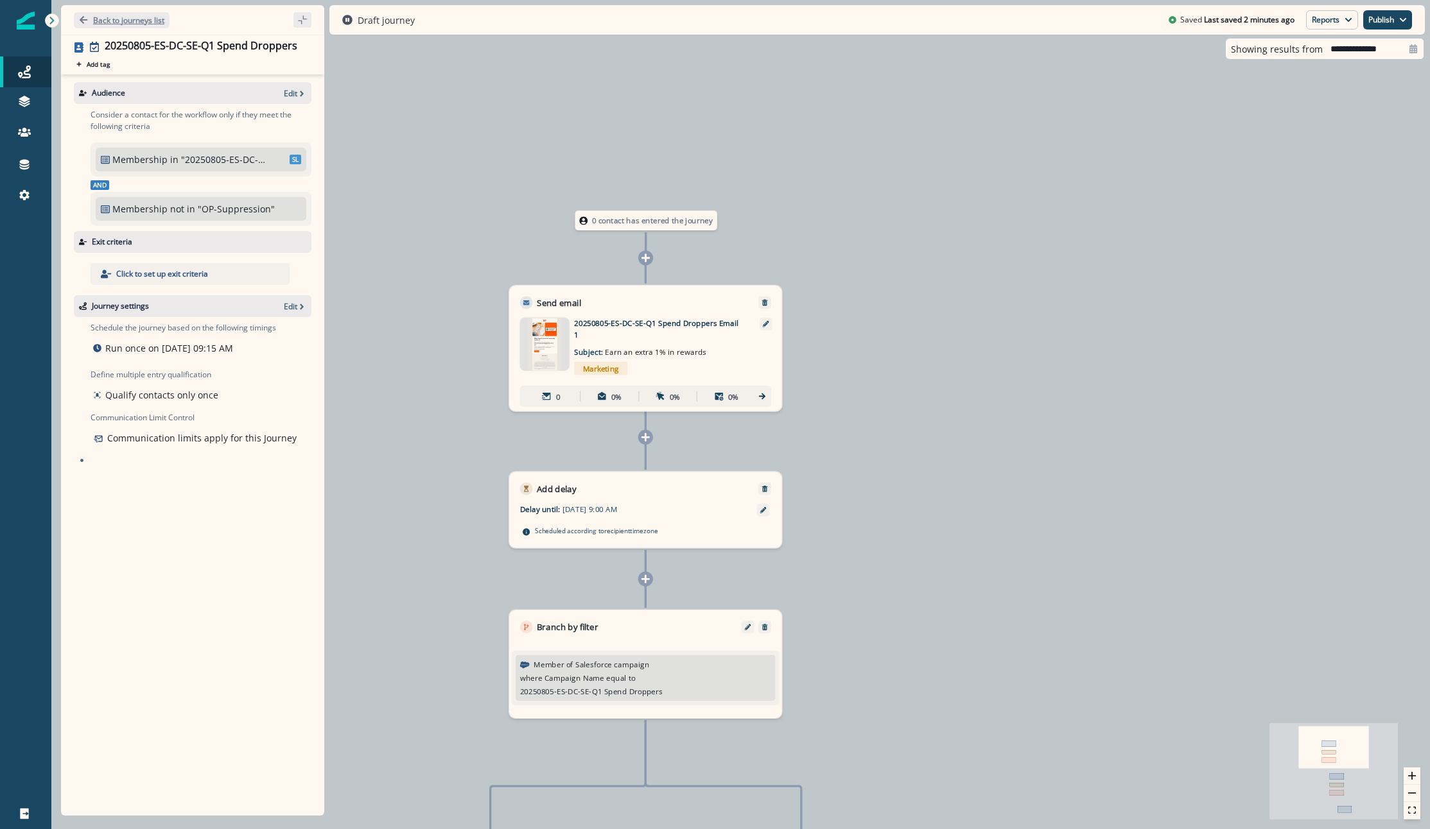
click at [105, 17] on p "Back to journeys list" at bounding box center [128, 20] width 71 height 11
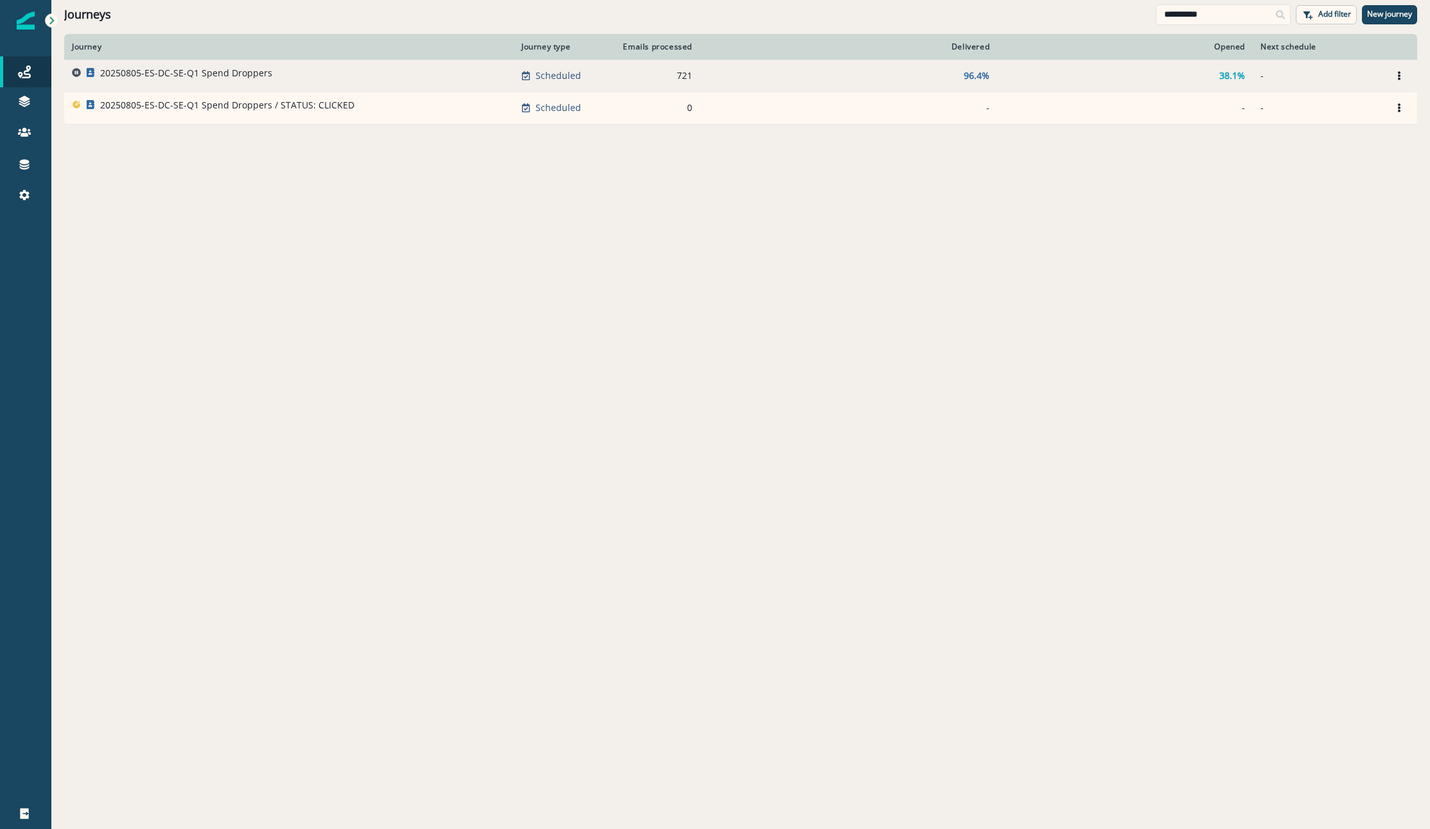
click at [112, 70] on p "20250805-ES-DC-SE-Q1 Spend Droppers" at bounding box center [186, 73] width 172 height 13
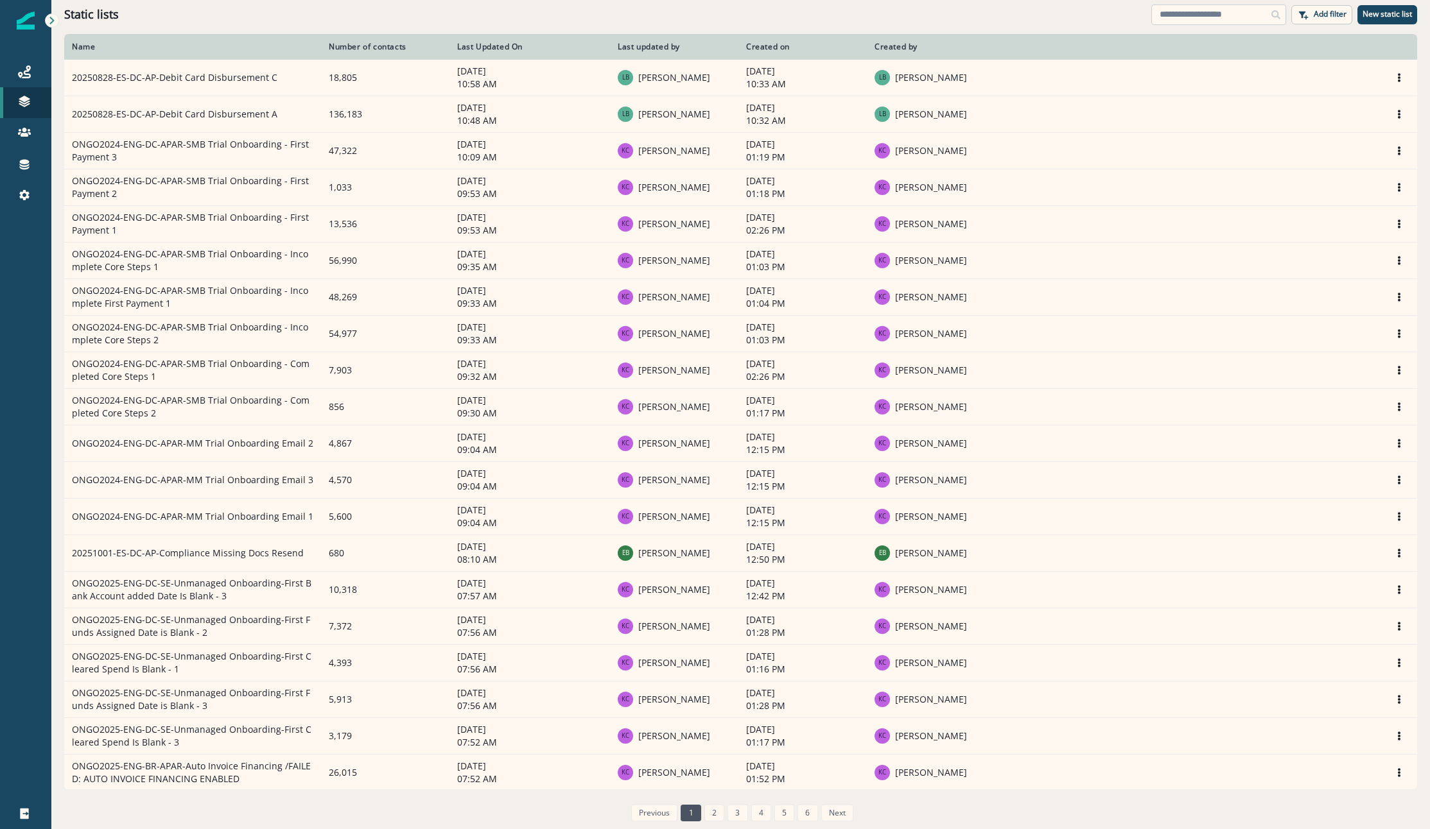
click at [1228, 19] on input at bounding box center [1218, 14] width 135 height 21
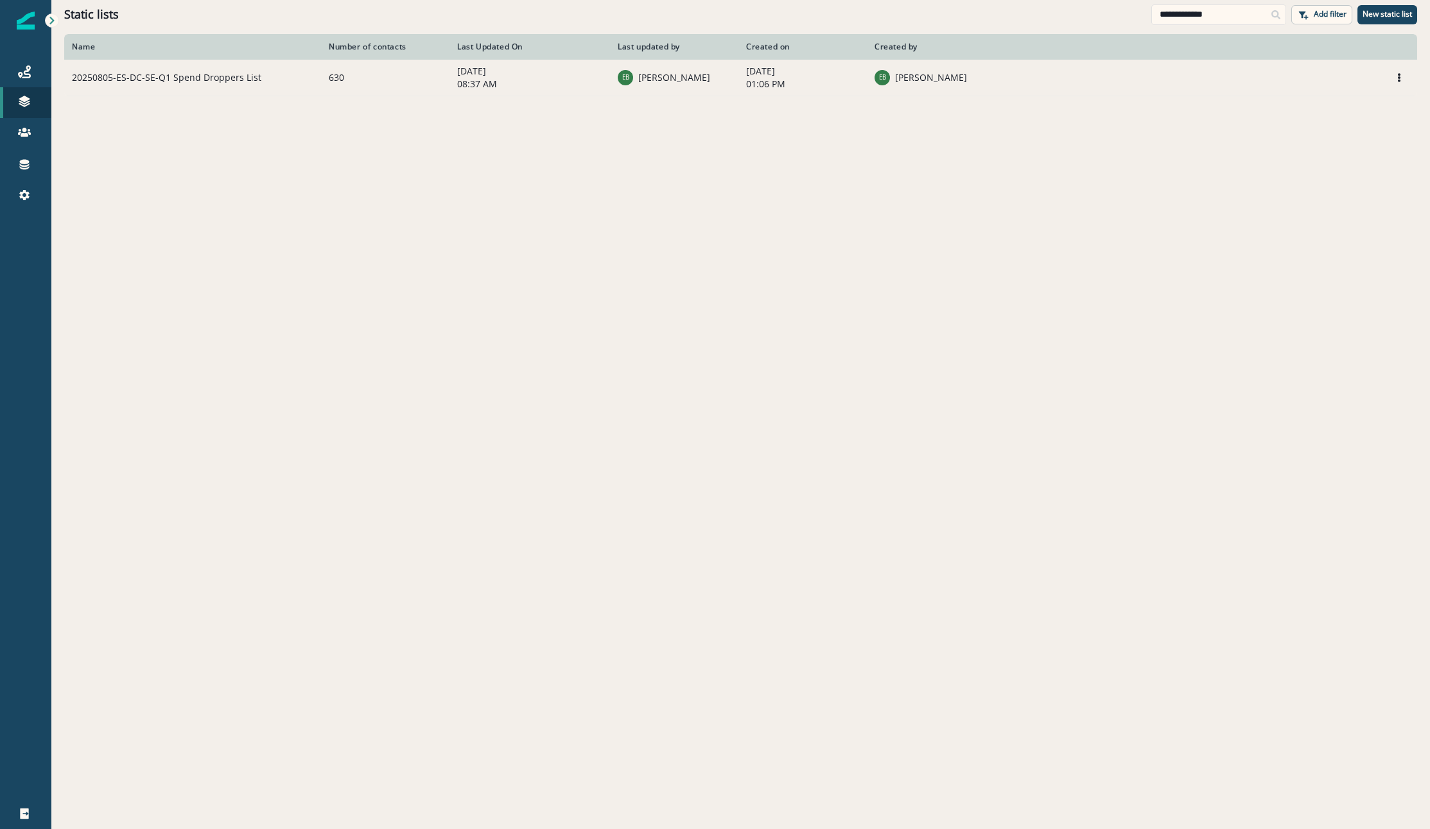
type input "**********"
click at [230, 77] on td "20250805-ES-DC-SE-Q1 Spend Droppers List" at bounding box center [192, 78] width 257 height 37
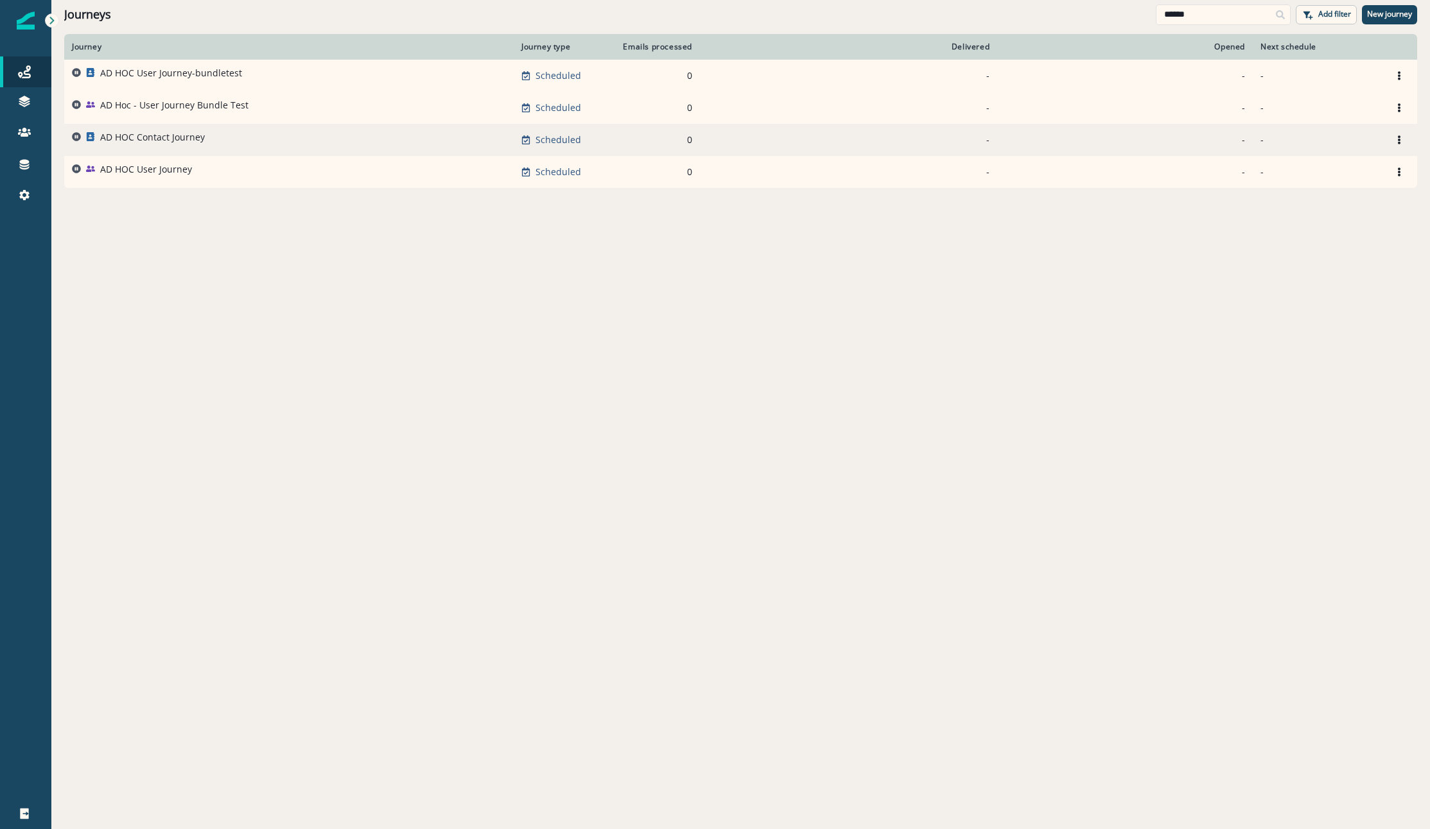
type input "******"
click at [144, 139] on p "AD HOC Contact Journey" at bounding box center [152, 137] width 105 height 13
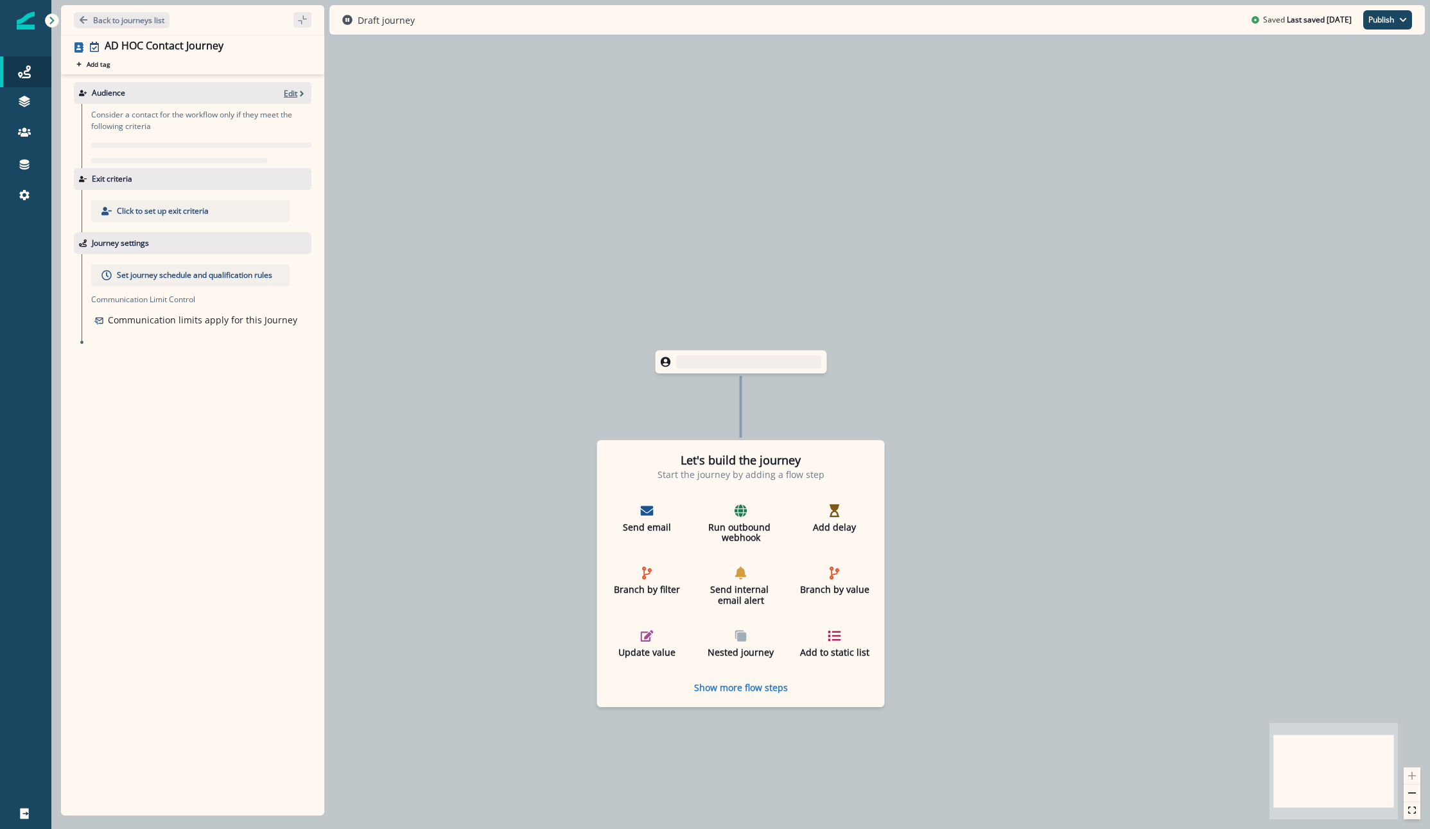
click at [288, 89] on p "Edit" at bounding box center [290, 93] width 13 height 11
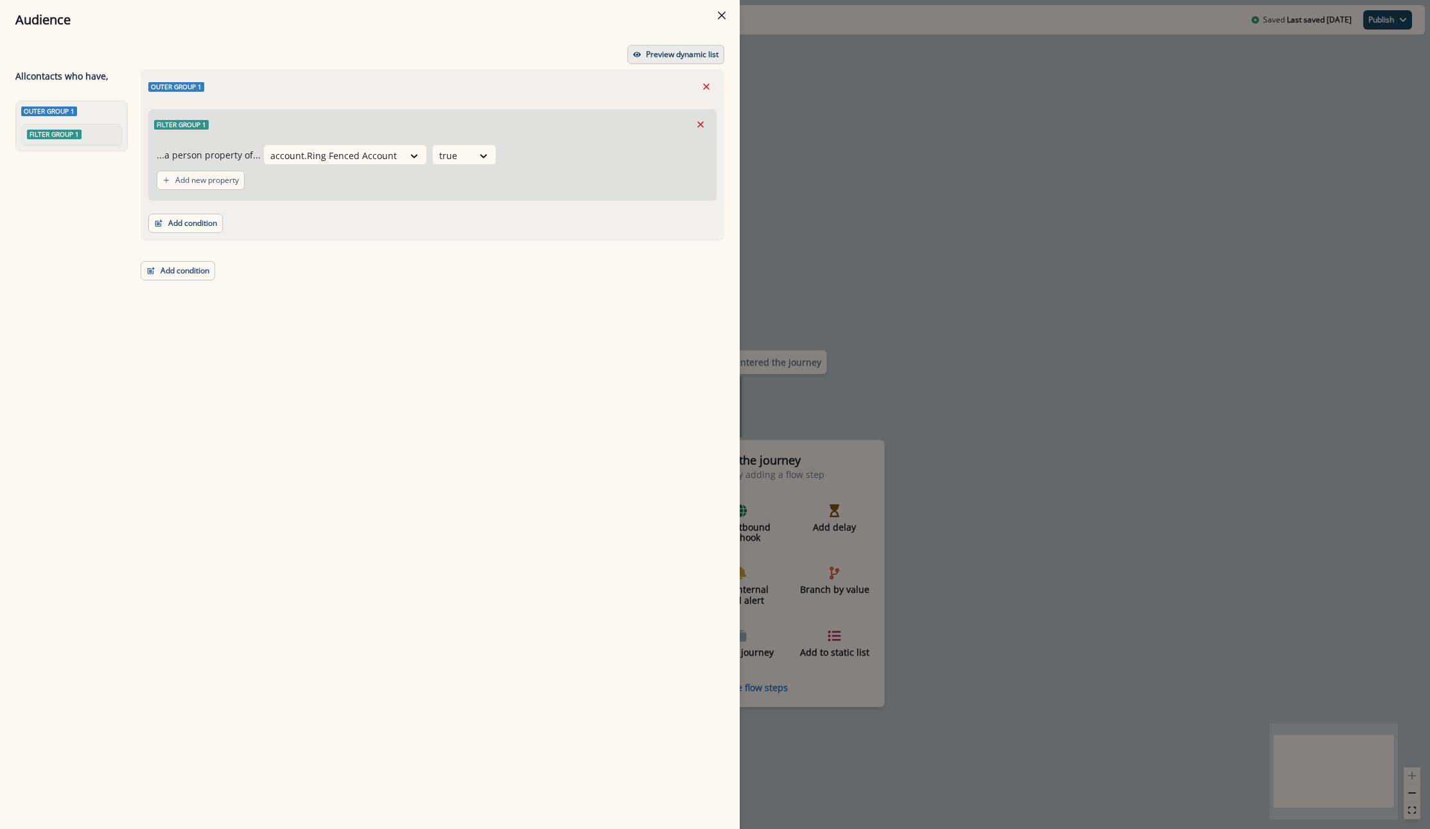
click at [667, 58] on p "Preview dynamic list" at bounding box center [682, 54] width 73 height 9
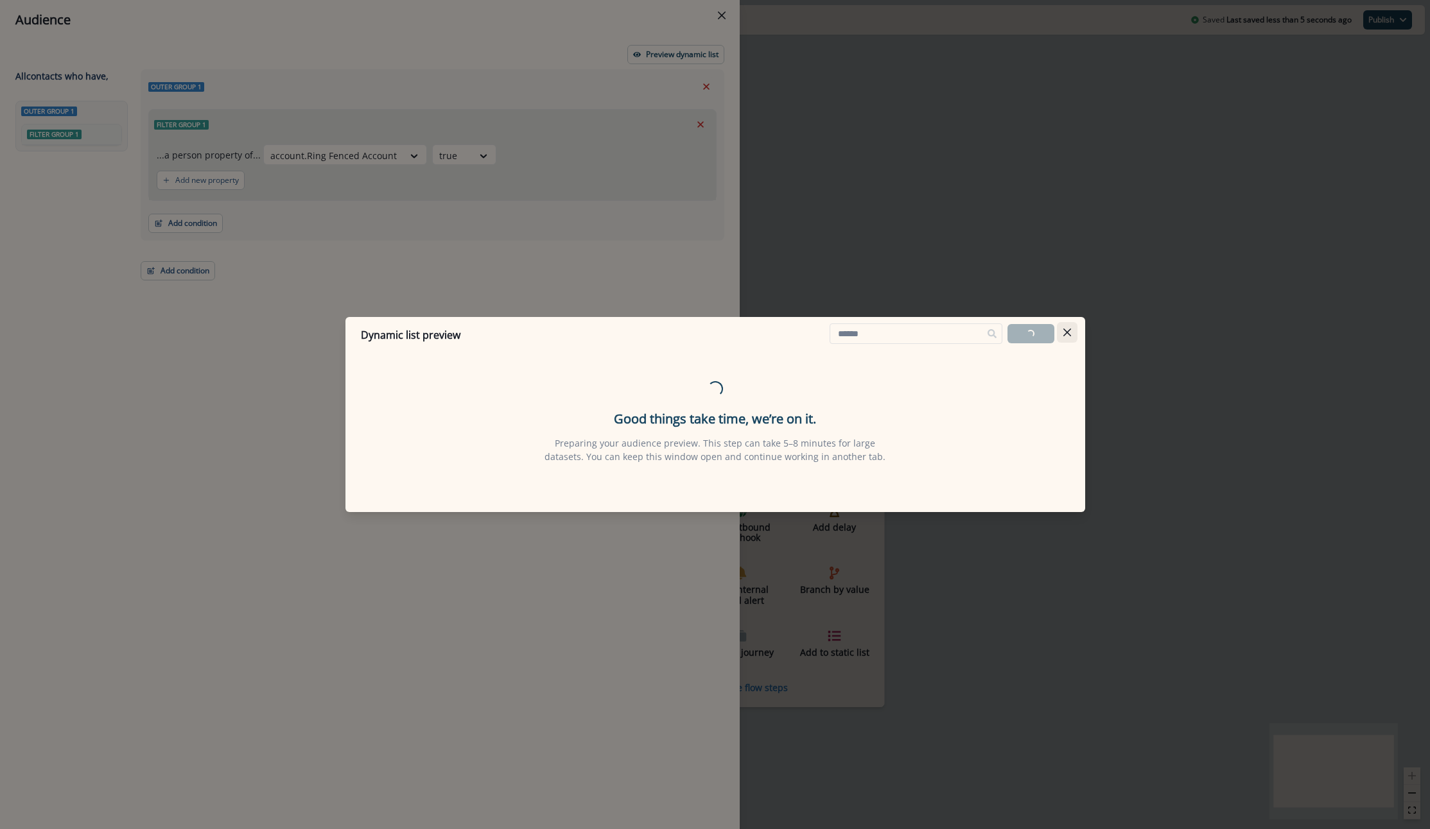
click at [1073, 335] on button "Close" at bounding box center [1067, 332] width 21 height 21
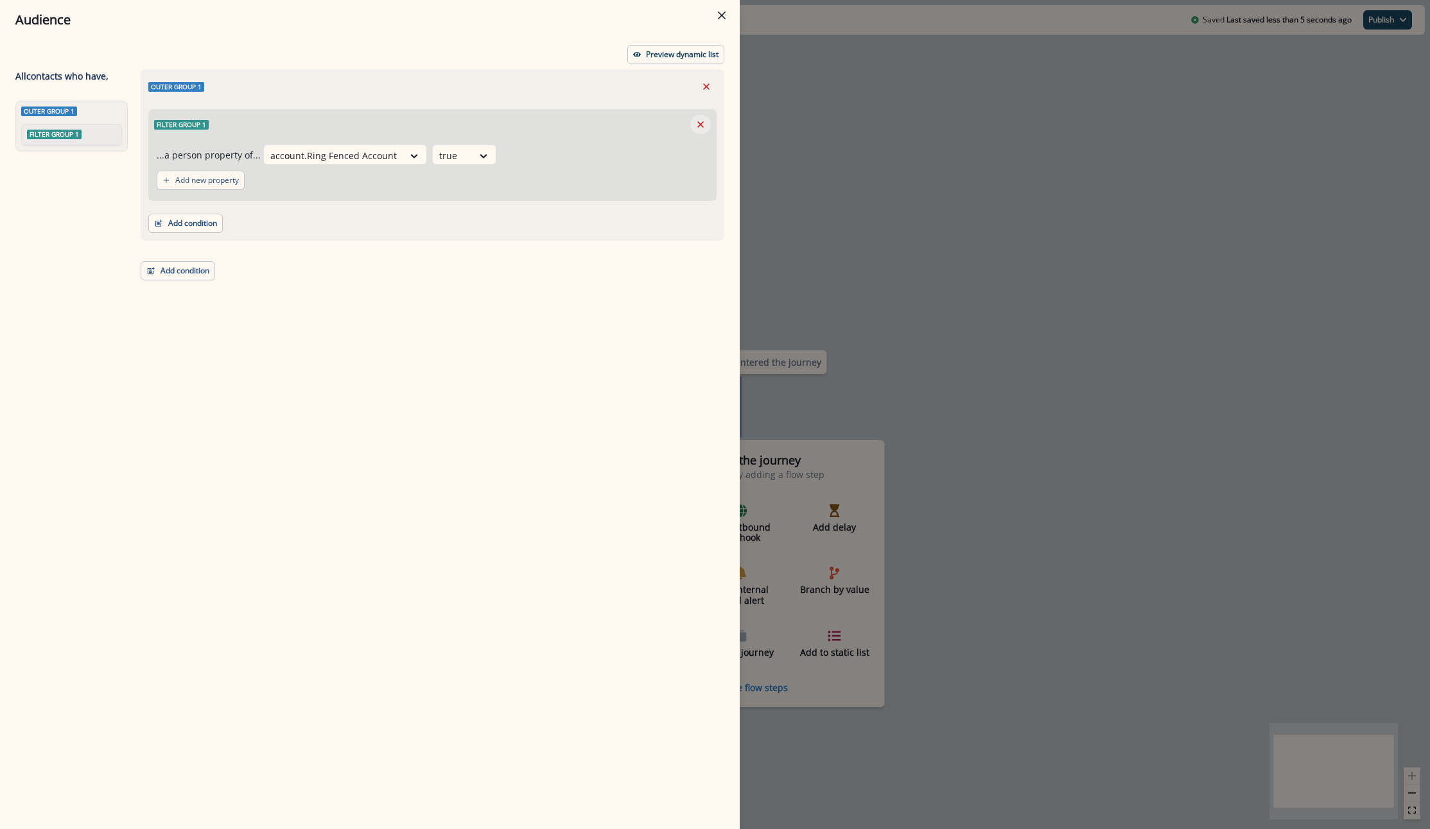
click at [695, 126] on icon "Remove" at bounding box center [701, 125] width 12 height 12
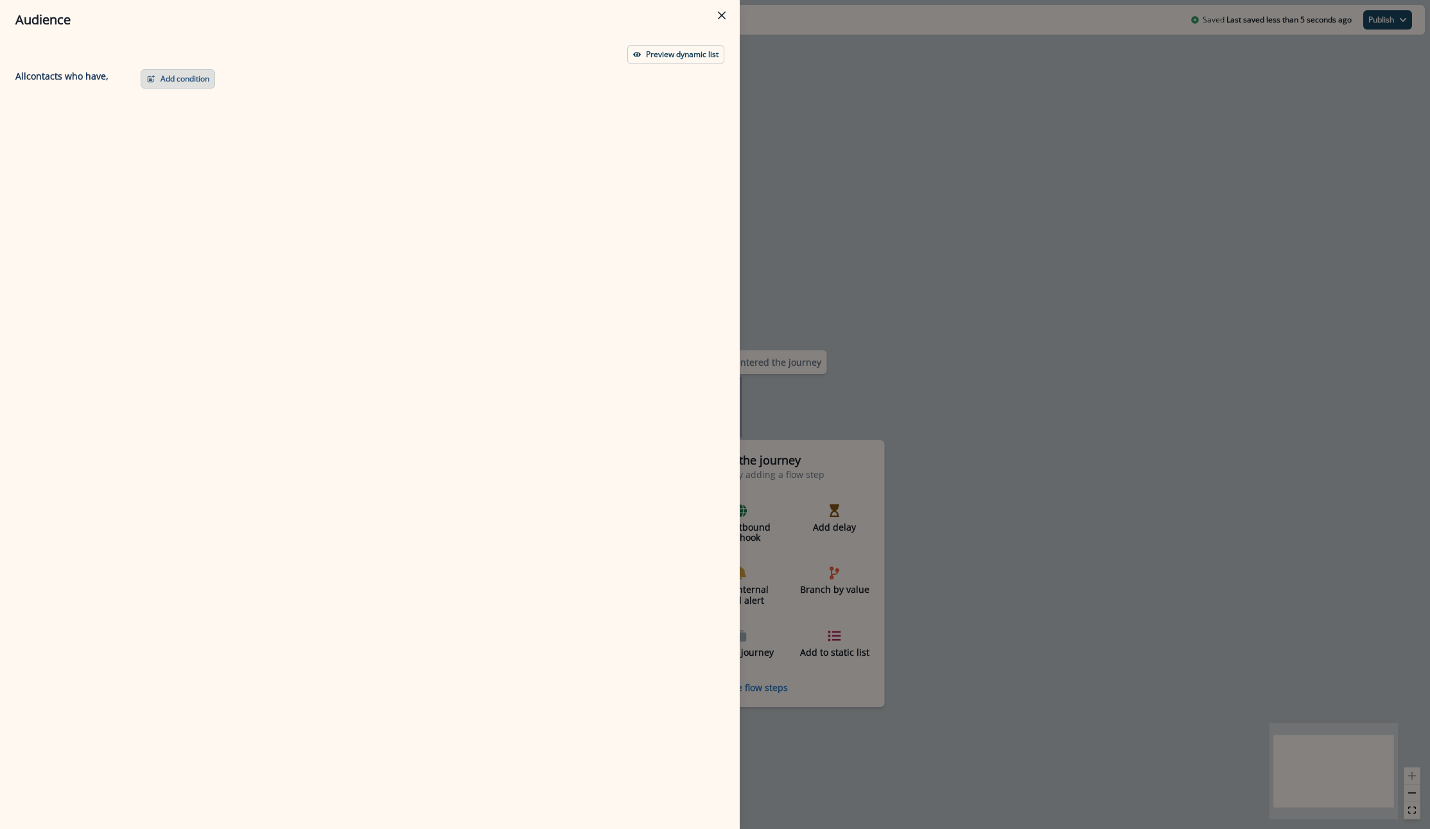
click at [188, 73] on button "Add condition" at bounding box center [178, 78] width 74 height 19
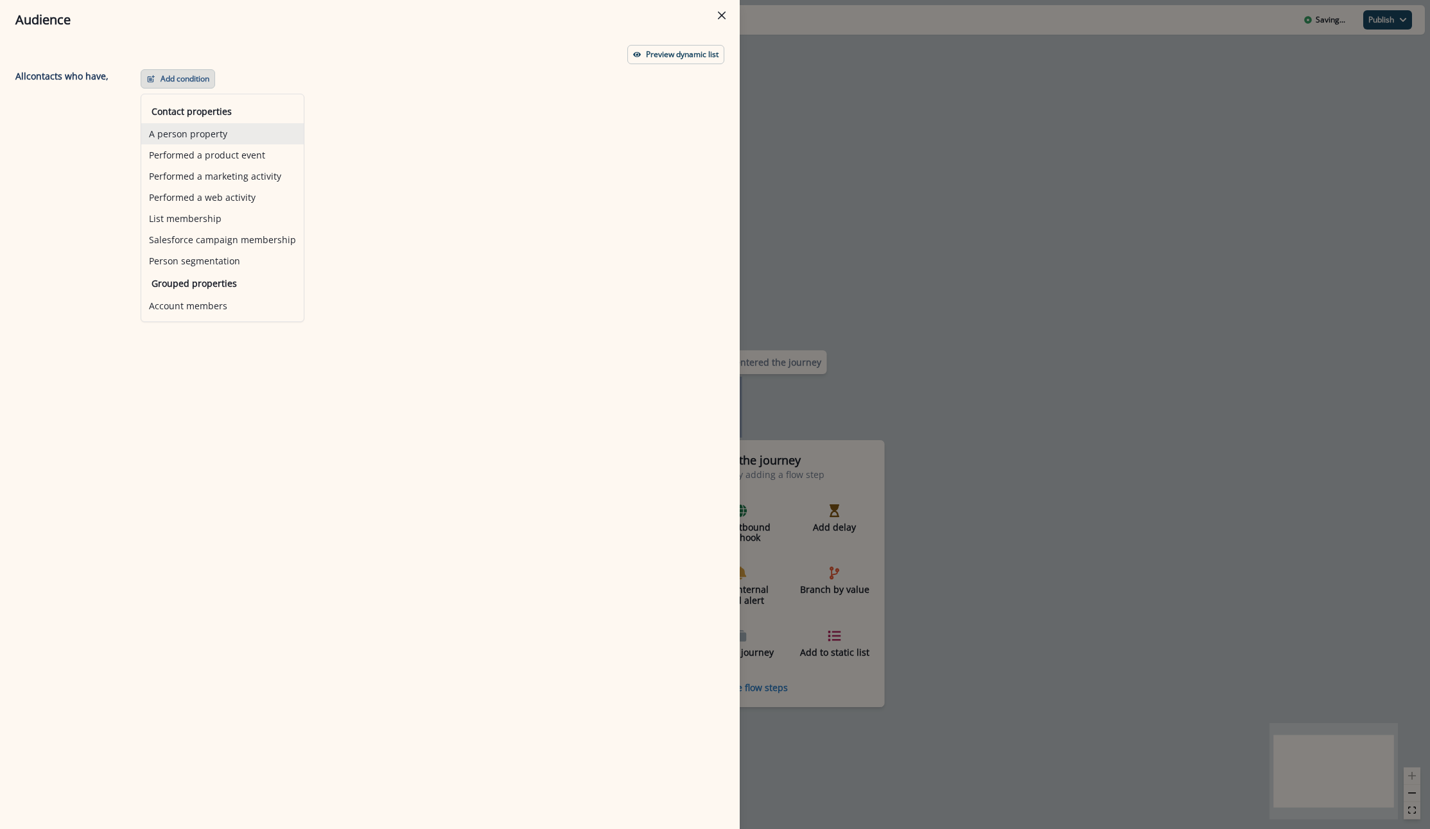
click at [176, 139] on button "A person property" at bounding box center [222, 133] width 162 height 21
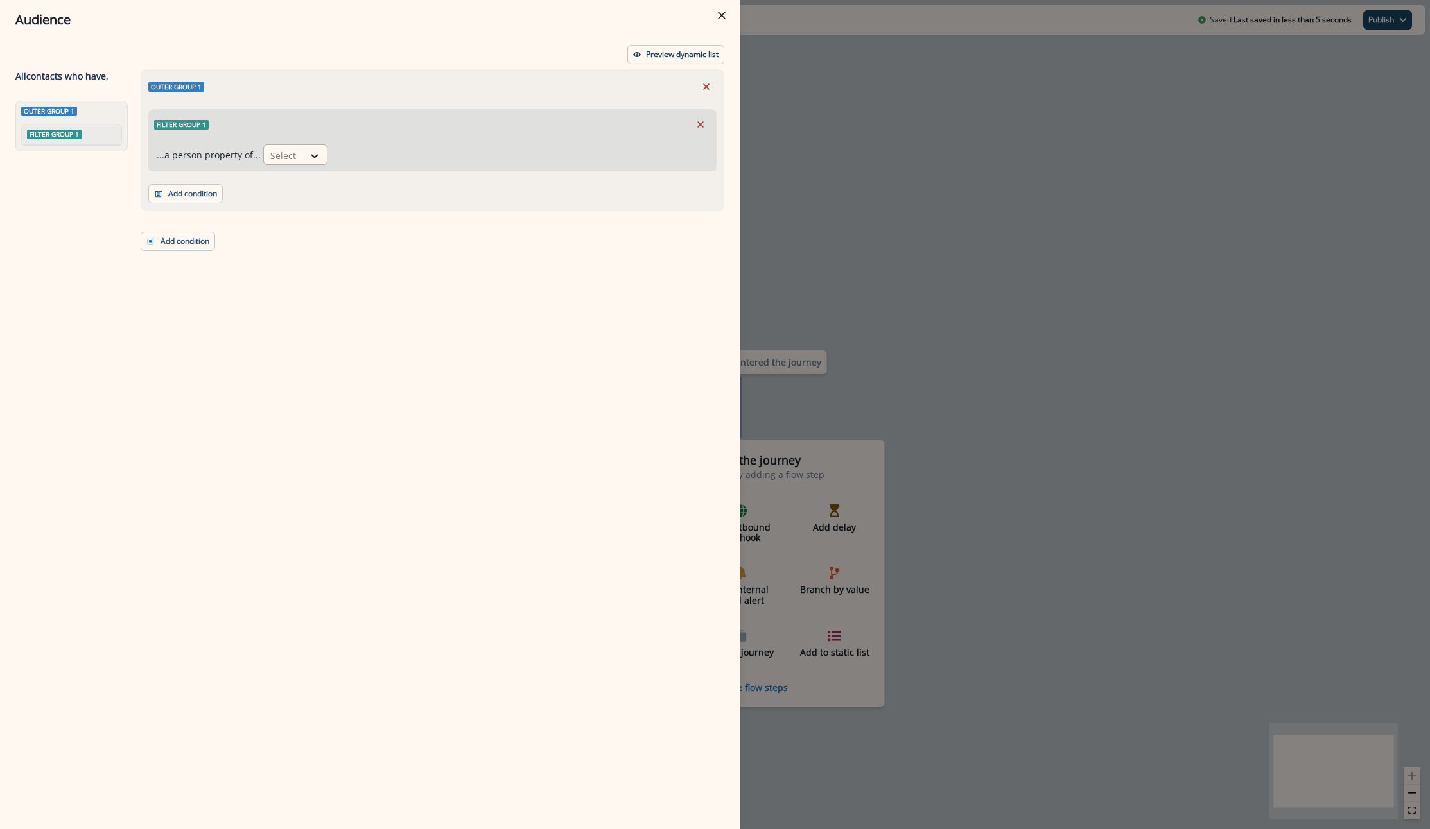
click at [288, 157] on div at bounding box center [283, 156] width 27 height 16
click at [696, 122] on icon "Remove" at bounding box center [701, 125] width 12 height 12
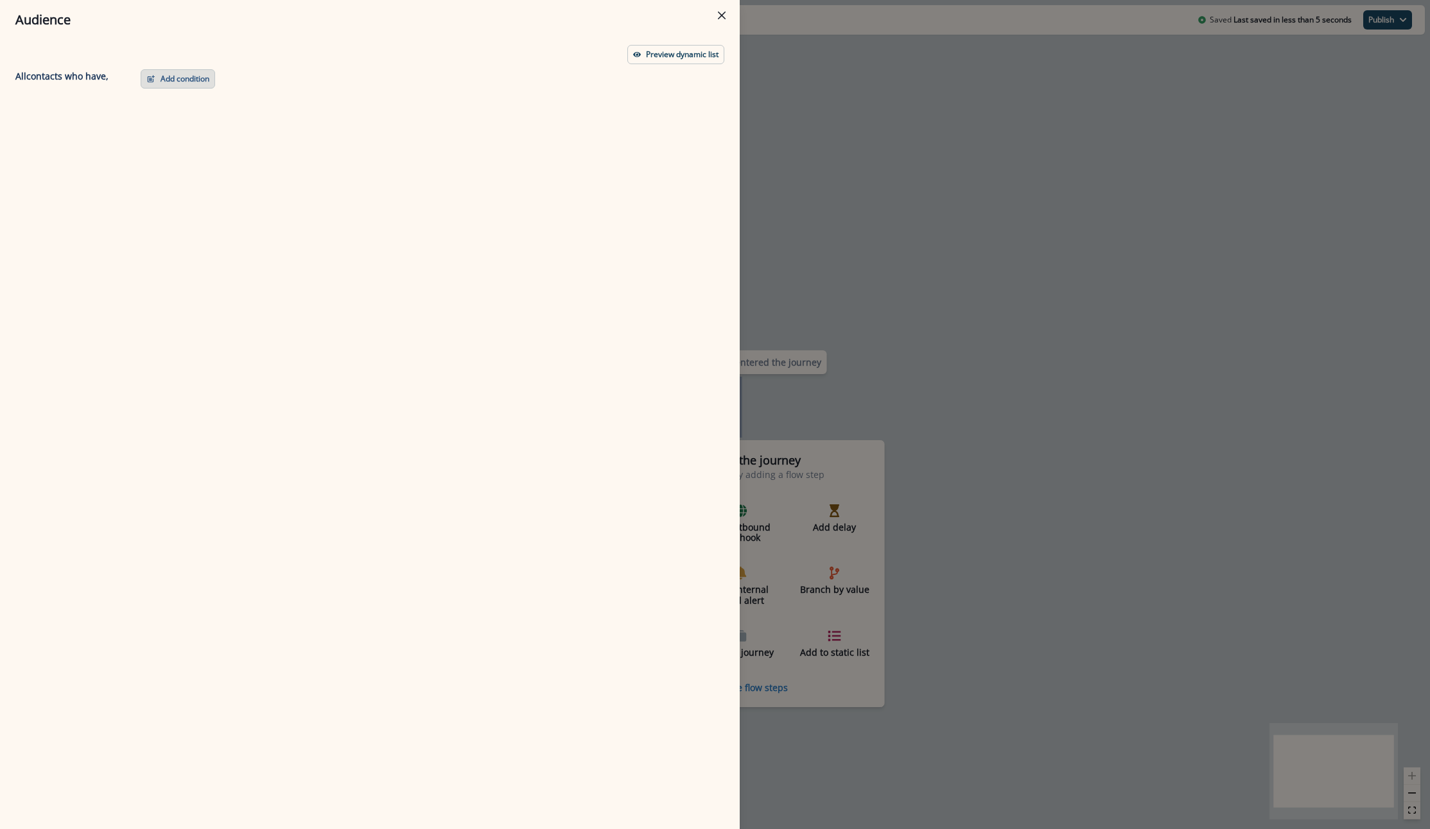
click at [172, 78] on button "Add condition" at bounding box center [178, 78] width 74 height 19
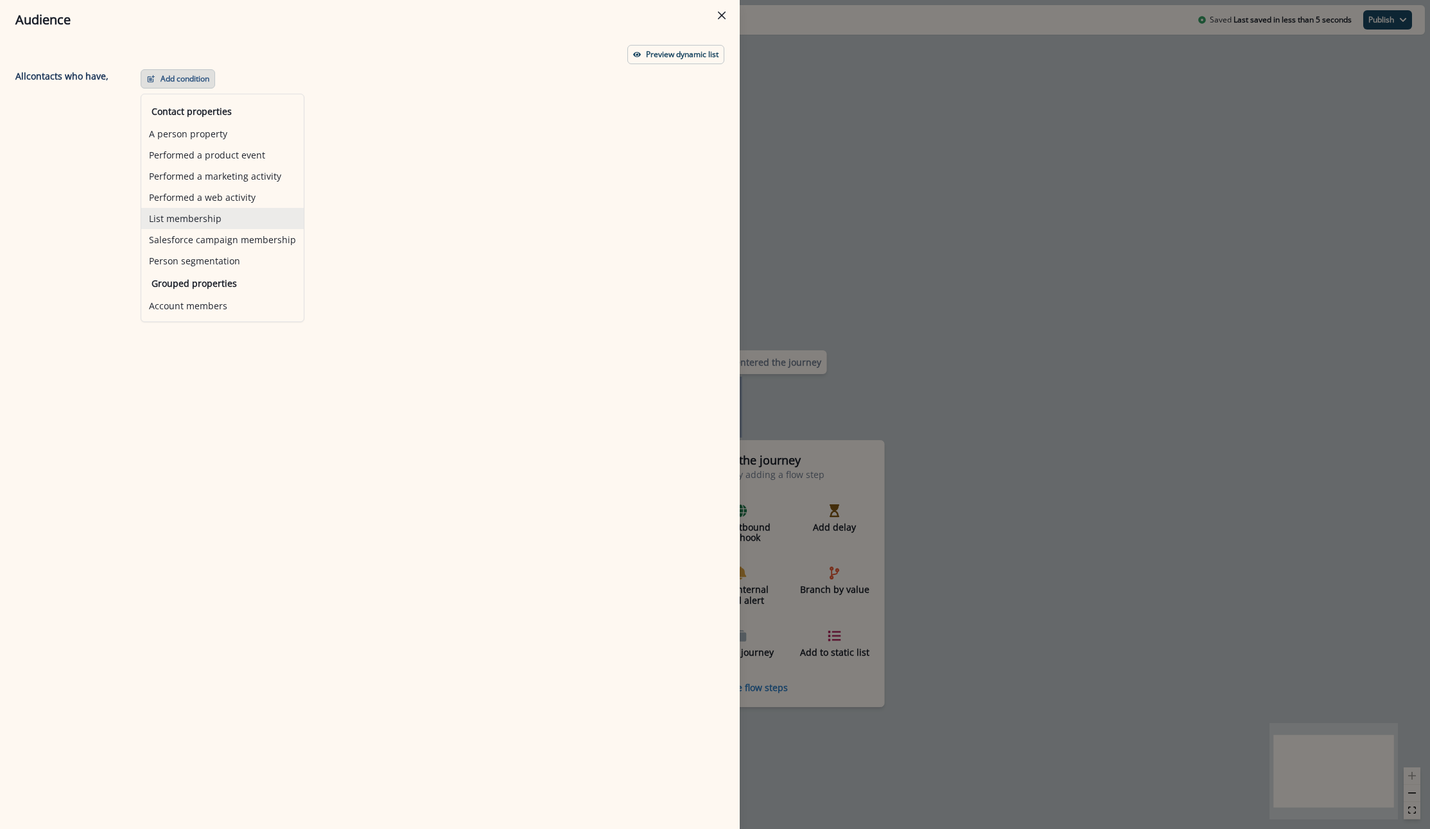
click at [218, 216] on button "List membership" at bounding box center [222, 218] width 162 height 21
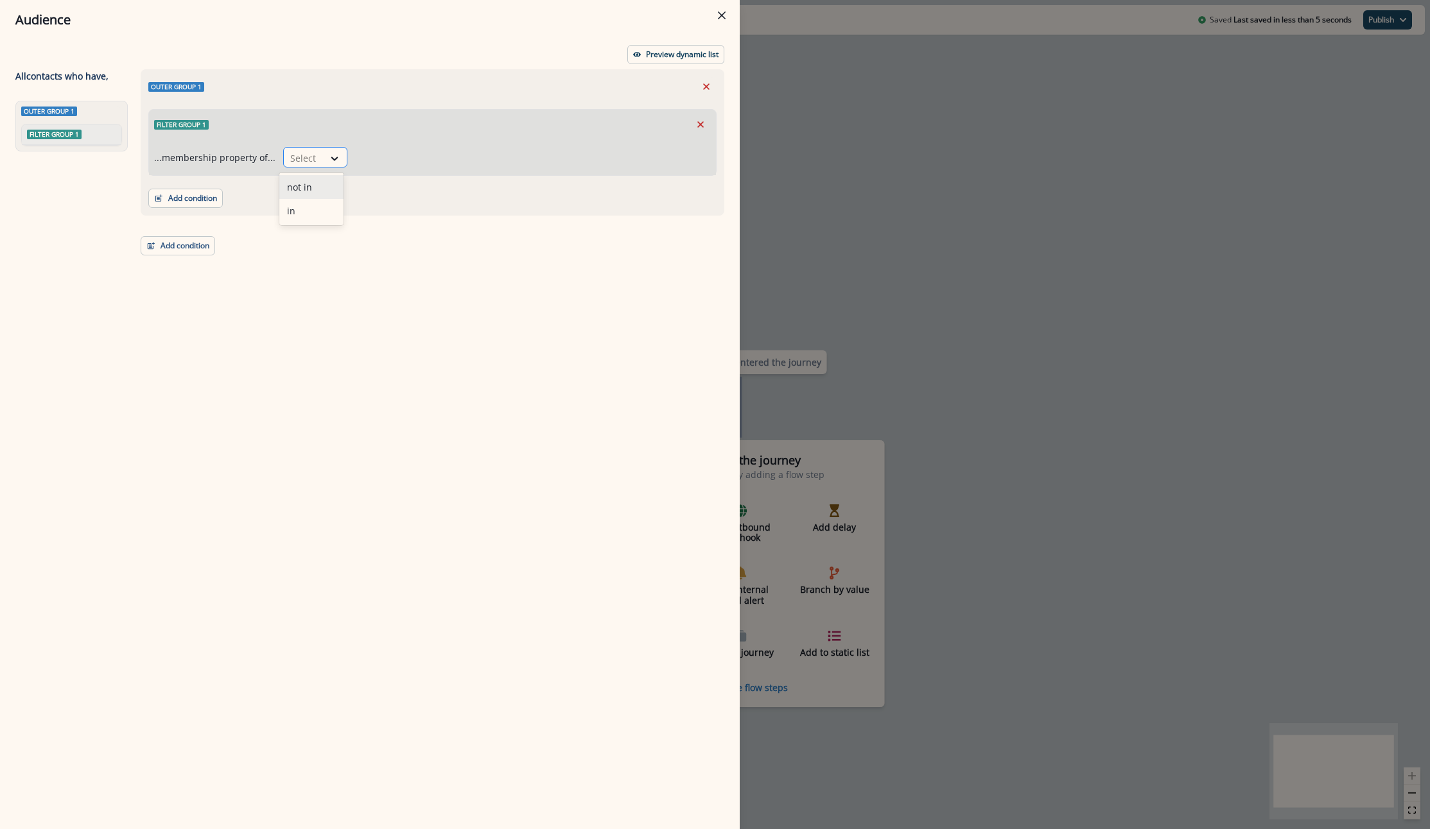
click at [300, 152] on div at bounding box center [303, 158] width 27 height 16
type input "**********"
click at [355, 154] on div "...membership property of... Select" at bounding box center [432, 157] width 557 height 21
drag, startPoint x: 347, startPoint y: 160, endPoint x: 317, endPoint y: 155, distance: 30.5
click at [347, 159] on div "...membership property of... Select" at bounding box center [432, 157] width 557 height 21
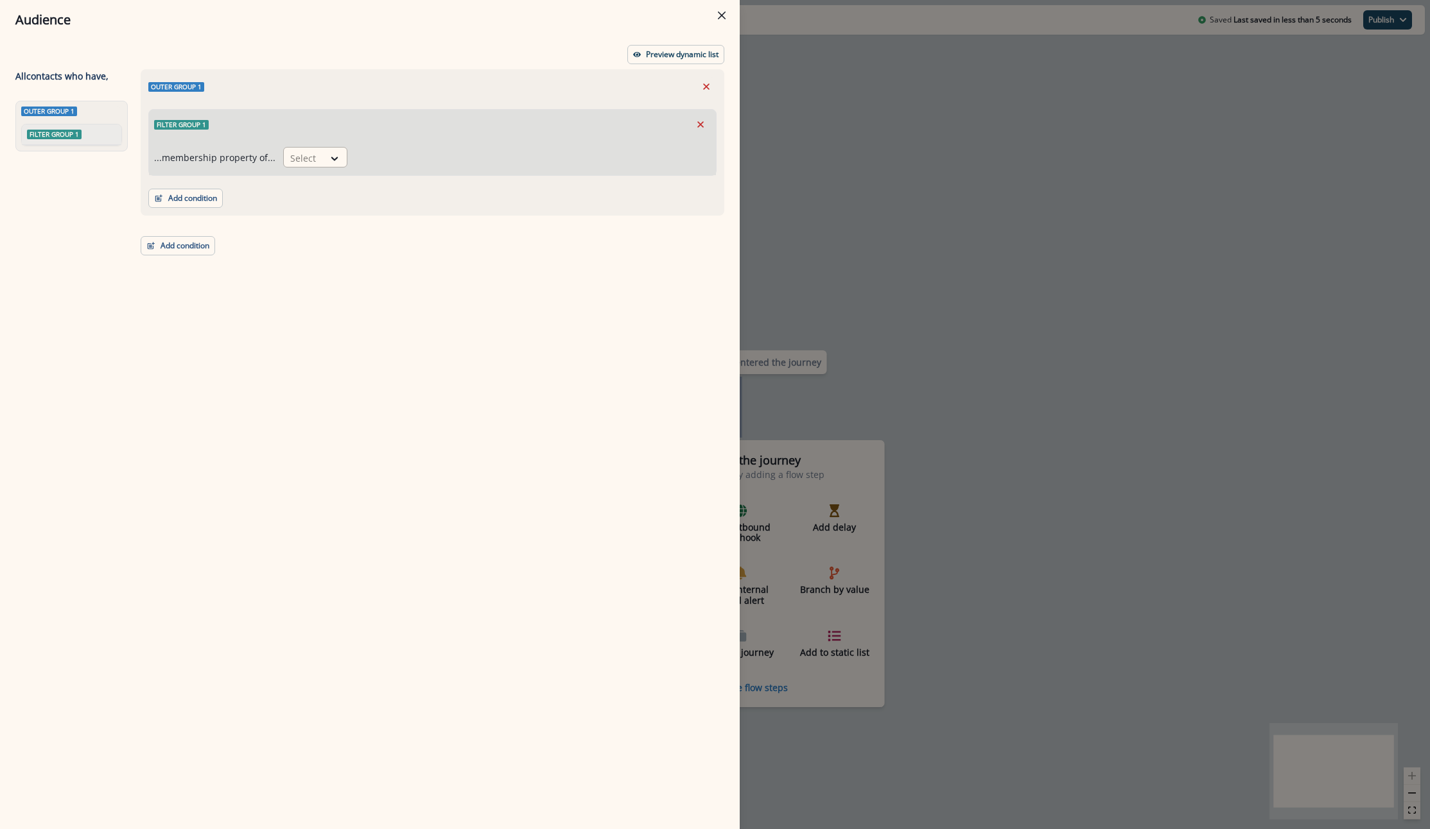
click at [317, 155] on div "Select" at bounding box center [304, 158] width 40 height 21
click at [301, 214] on div "in" at bounding box center [311, 211] width 64 height 24
click at [537, 154] on div at bounding box center [508, 158] width 293 height 16
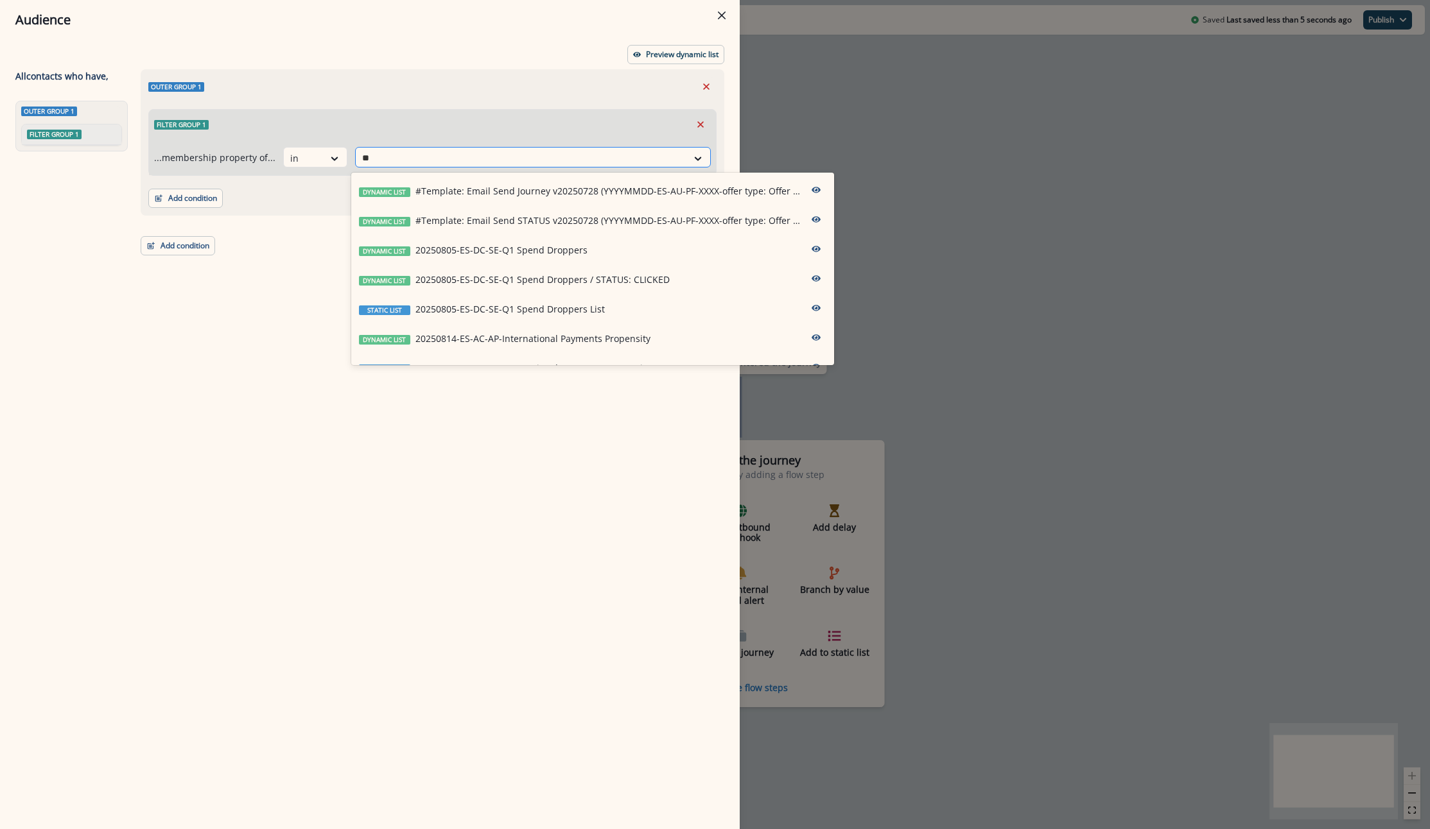
type input "*"
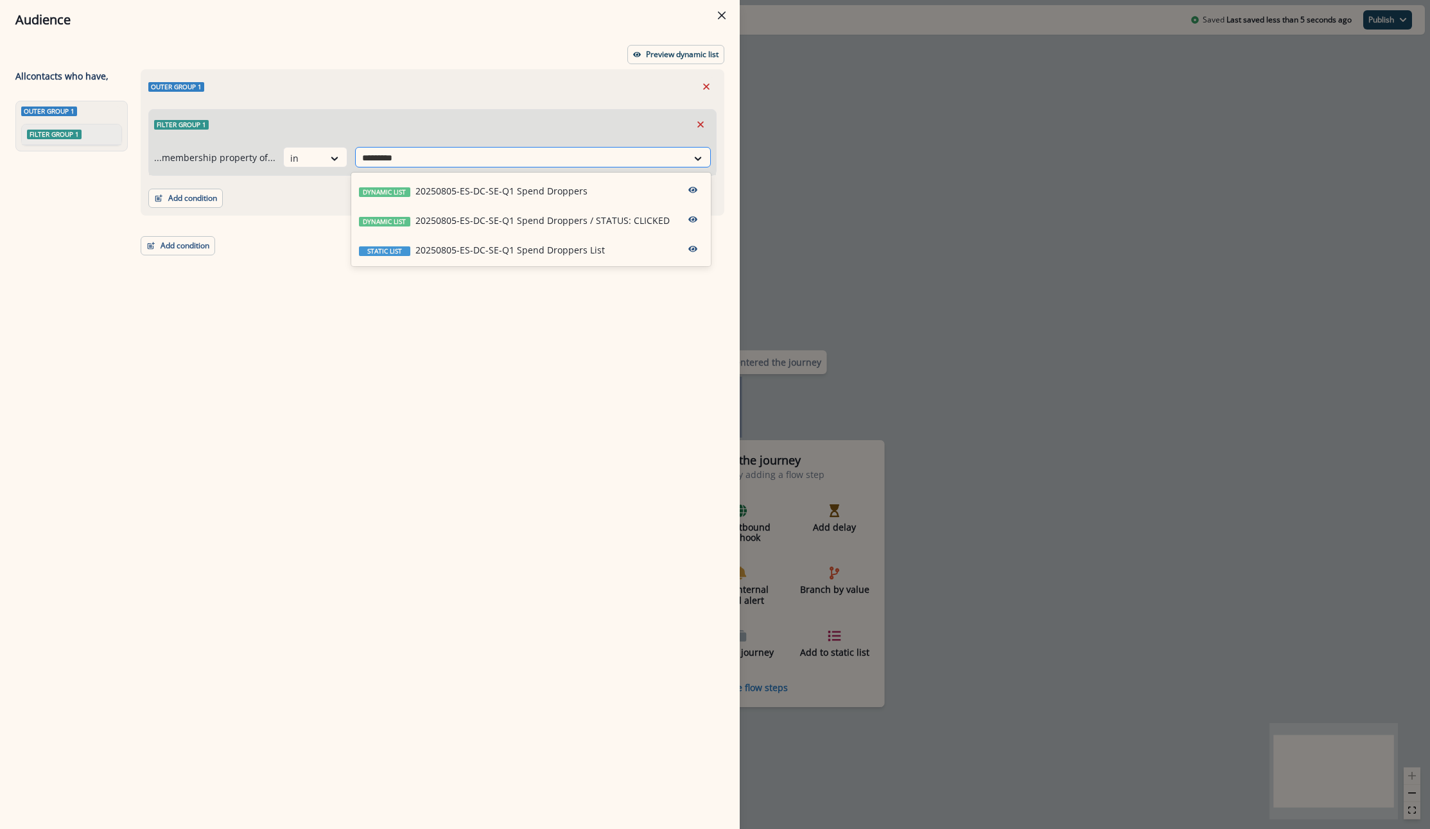
type input "**********"
click at [516, 255] on p "20250805-ES-DC-SE-Q1 Spend Droppers List" at bounding box center [509, 249] width 189 height 13
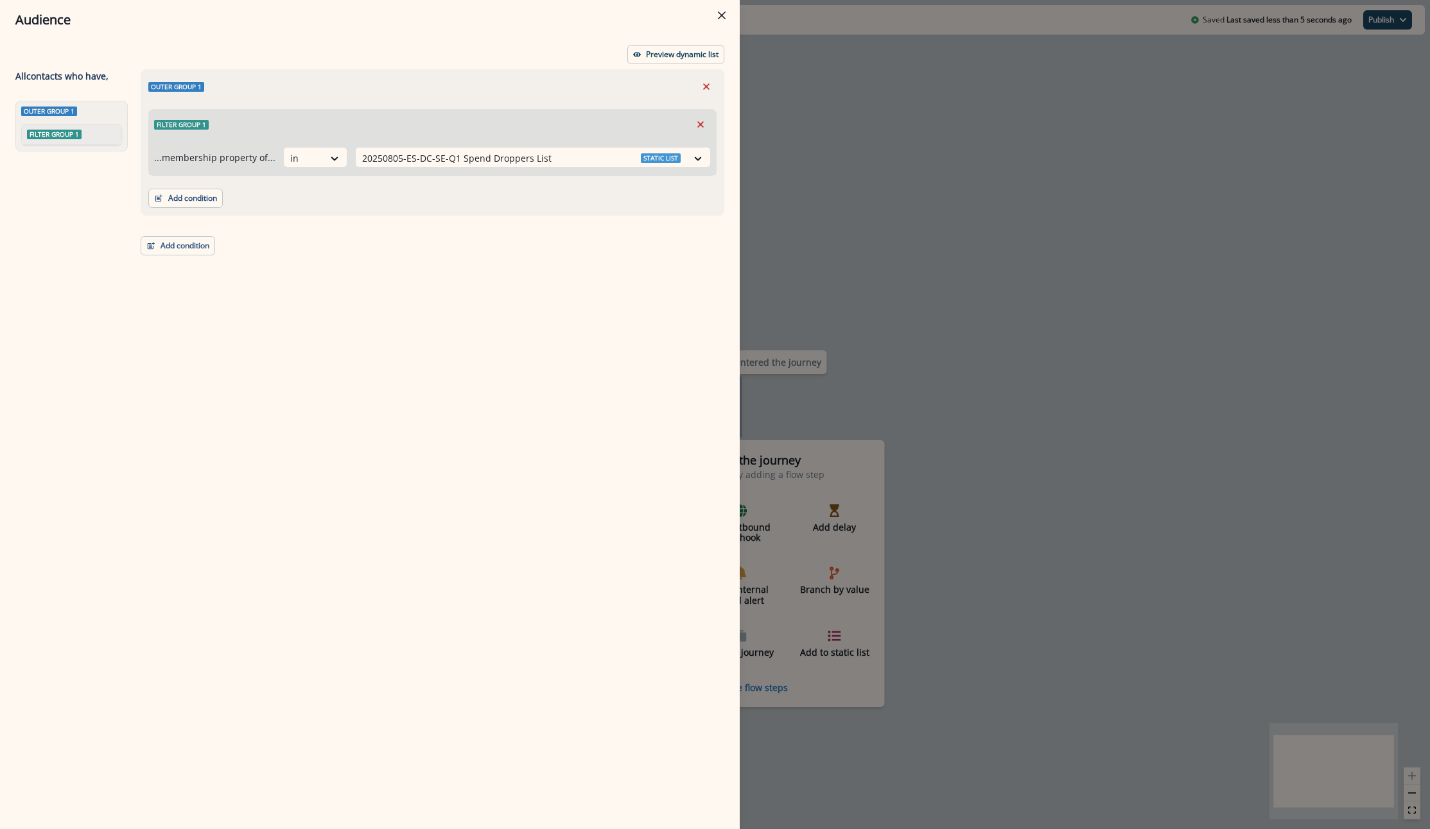
click at [794, 154] on div "Audience Preview dynamic list All contact s who have, Outer group 1 Filter grou…" at bounding box center [715, 414] width 1430 height 829
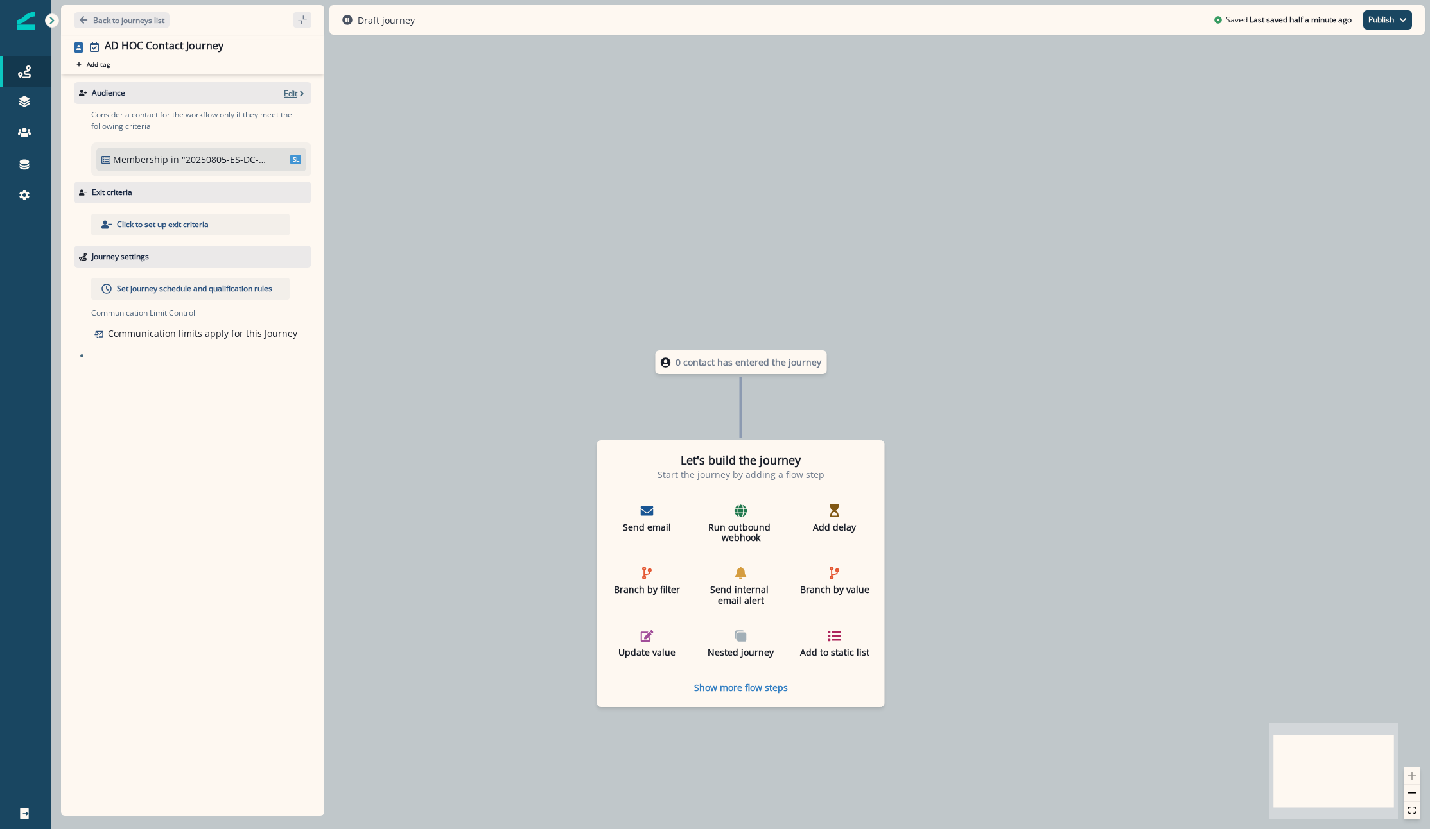
click at [291, 96] on p "Edit" at bounding box center [290, 93] width 13 height 11
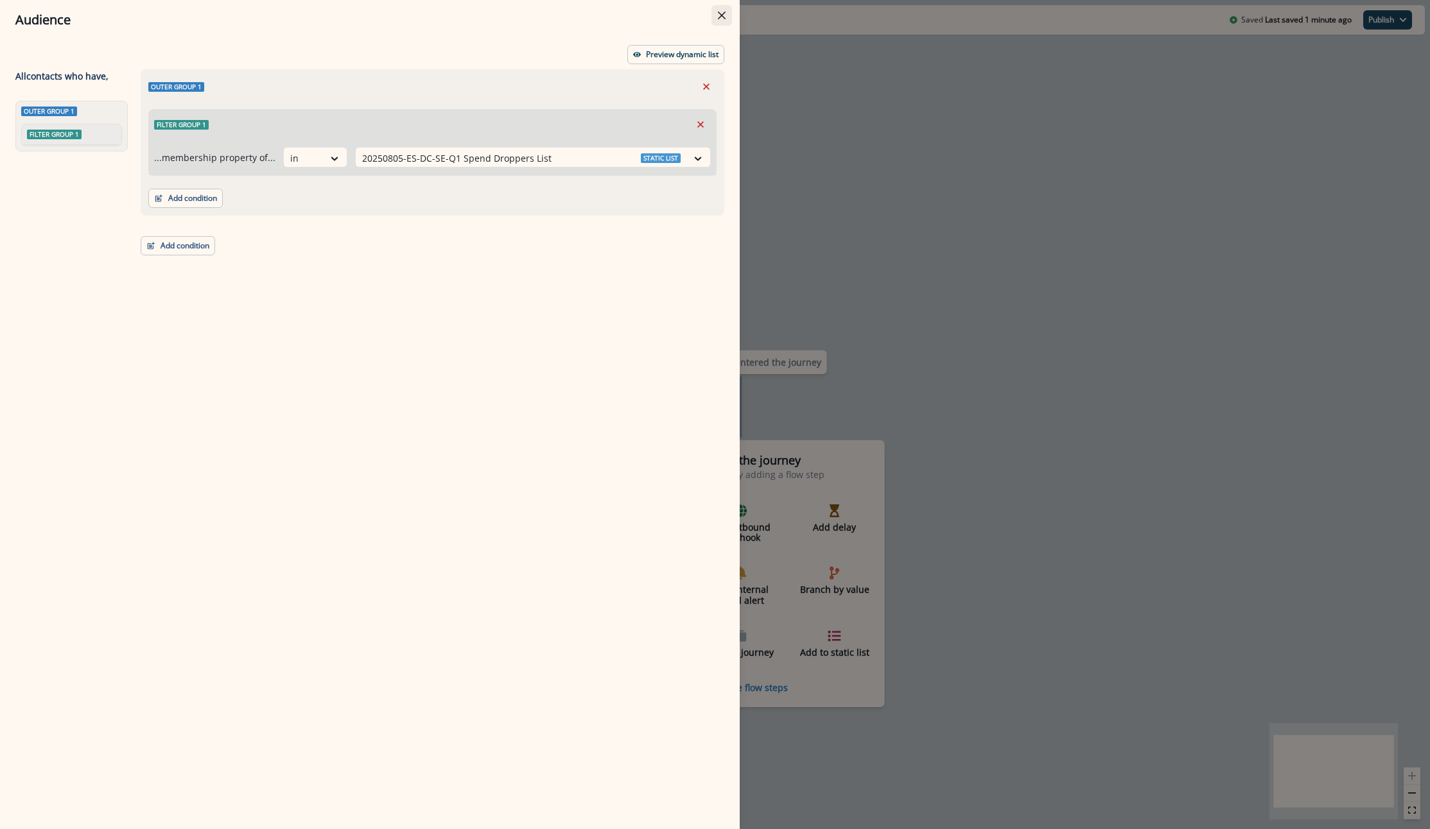
click at [722, 21] on button "Close" at bounding box center [721, 15] width 21 height 21
